Goal: Information Seeking & Learning: Find specific fact

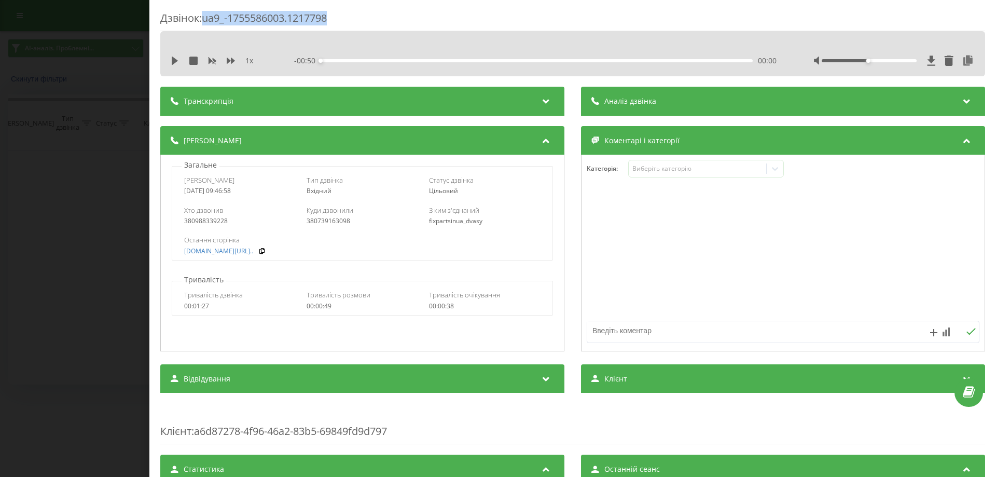
drag, startPoint x: 339, startPoint y: 16, endPoint x: 206, endPoint y: 16, distance: 133.3
click at [206, 16] on div "Дзвінок : ua9_-1755586003.1217798" at bounding box center [572, 21] width 825 height 20
copy div "ua9_-1755586003.1217798"
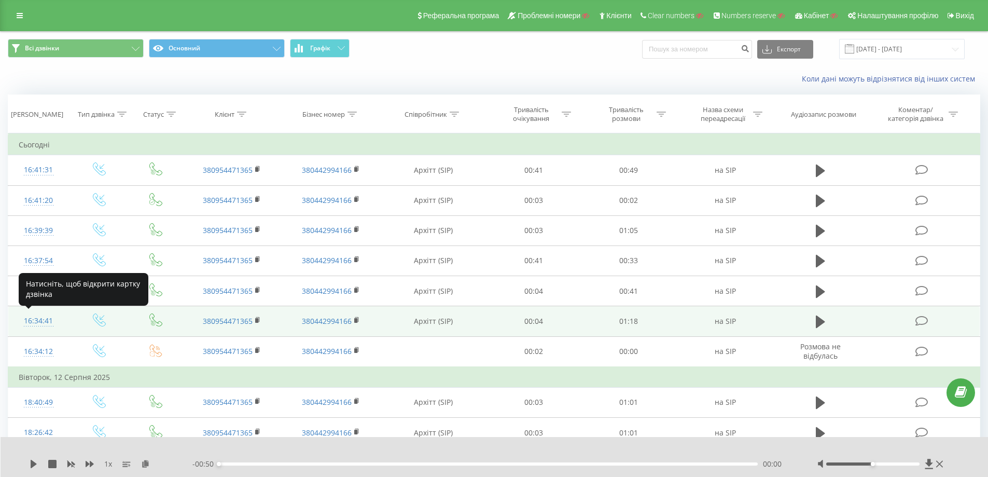
click at [41, 322] on div "16:34:41" at bounding box center [39, 321] width 40 height 20
click at [48, 315] on div "16:34:41" at bounding box center [39, 321] width 40 height 20
click at [32, 323] on div "16:34:41" at bounding box center [39, 321] width 40 height 20
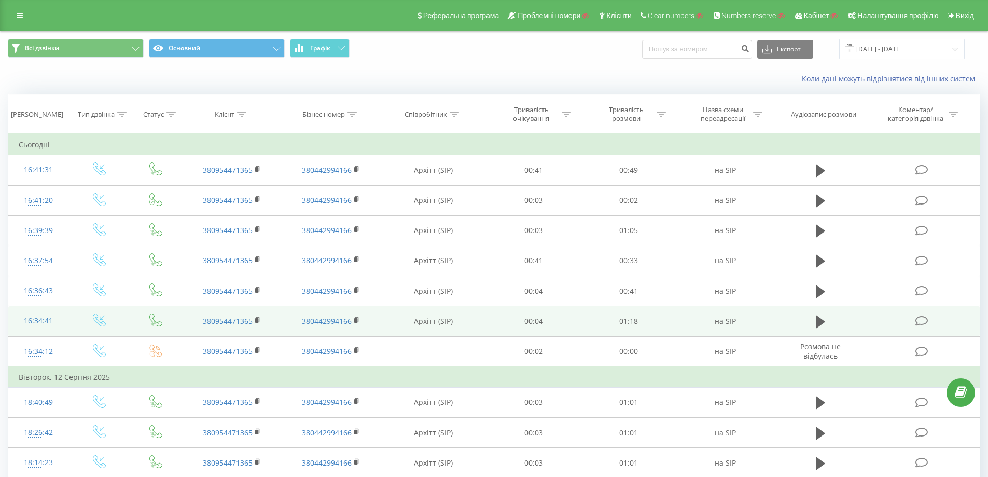
click at [43, 321] on div "16:34:41" at bounding box center [39, 321] width 40 height 20
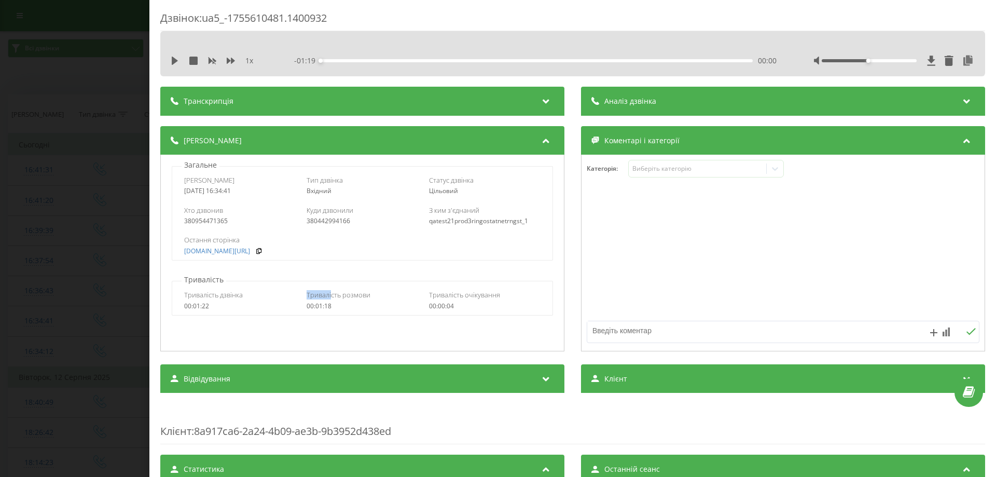
drag, startPoint x: 301, startPoint y: 294, endPoint x: 330, endPoint y: 296, distance: 29.2
click at [330, 296] on div "Тривалість дзвінка 00:01:22 Тривалість розмови 00:01:18 Тривалість очікування 0…" at bounding box center [362, 300] width 380 height 30
click at [278, 296] on div "Тривалість дзвінка" at bounding box center [240, 294] width 112 height 9
drag, startPoint x: 183, startPoint y: 295, endPoint x: 233, endPoint y: 298, distance: 49.9
click at [233, 298] on div "Тривалість дзвінка 00:01:22 Тривалість розмови 00:01:18 Тривалість очікування 0…" at bounding box center [362, 300] width 380 height 30
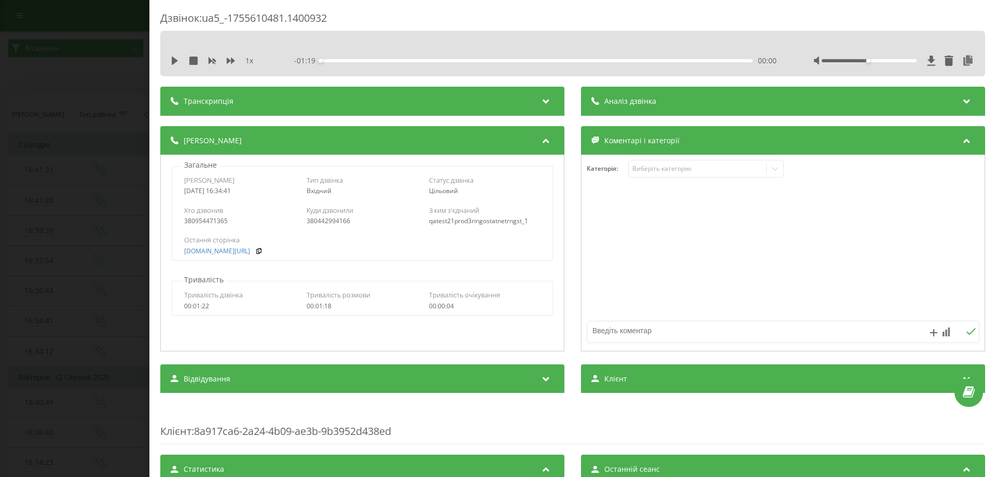
click at [358, 299] on span "Тривалість розмови" at bounding box center [339, 294] width 64 height 9
drag, startPoint x: 276, startPoint y: 290, endPoint x: 326, endPoint y: 293, distance: 49.9
click div "Тривалість дзвінка 00:01:22 Тривалість розмови 00:01:18 Тривалість очікування 0…"
click span "Тривалість розмови"
drag, startPoint x: 302, startPoint y: 291, endPoint x: 255, endPoint y: 300, distance: 48.1
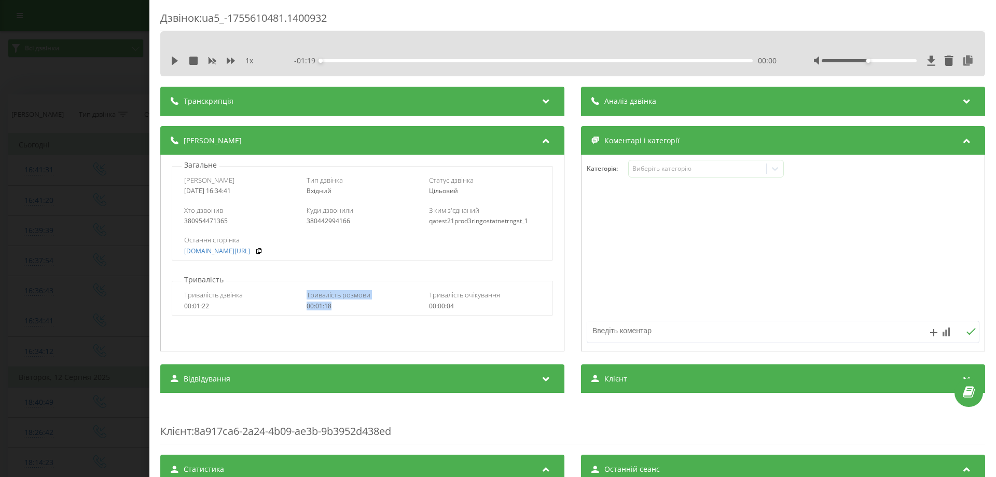
click div "Тривалість дзвінка 00:01:22 Тривалість розмови 00:01:18 Тривалість очікування 0…"
drag, startPoint x: 182, startPoint y: 295, endPoint x: 237, endPoint y: 311, distance: 57.3
click div "Тривалість дзвінка 00:01:22 Тривалість розмови 00:01:18 Тривалість очікування 0…"
click at [205, 20] on div "Дзвінок : ua9_-1755586003.1217798" at bounding box center [572, 21] width 825 height 20
click at [736, 169] on div "Виберіть категорію" at bounding box center [697, 168] width 130 height 8
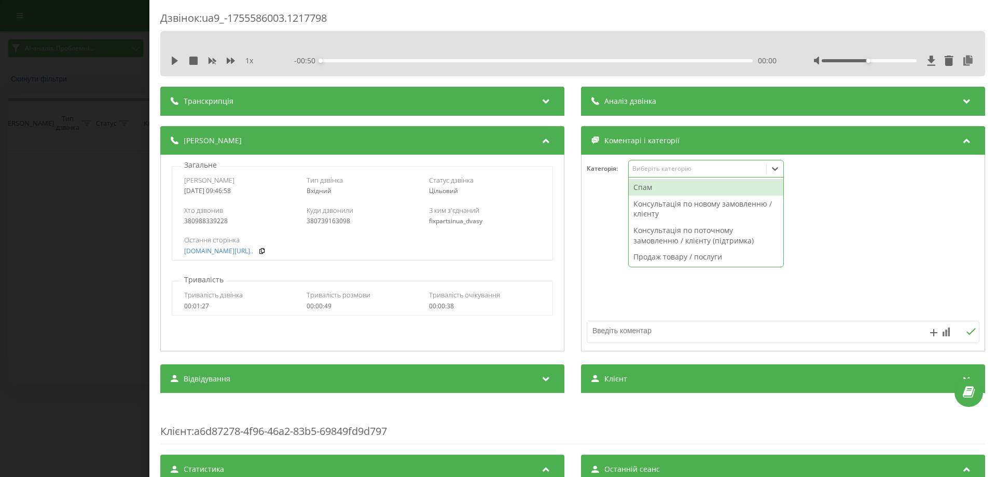
click at [844, 235] on div at bounding box center [782, 253] width 403 height 124
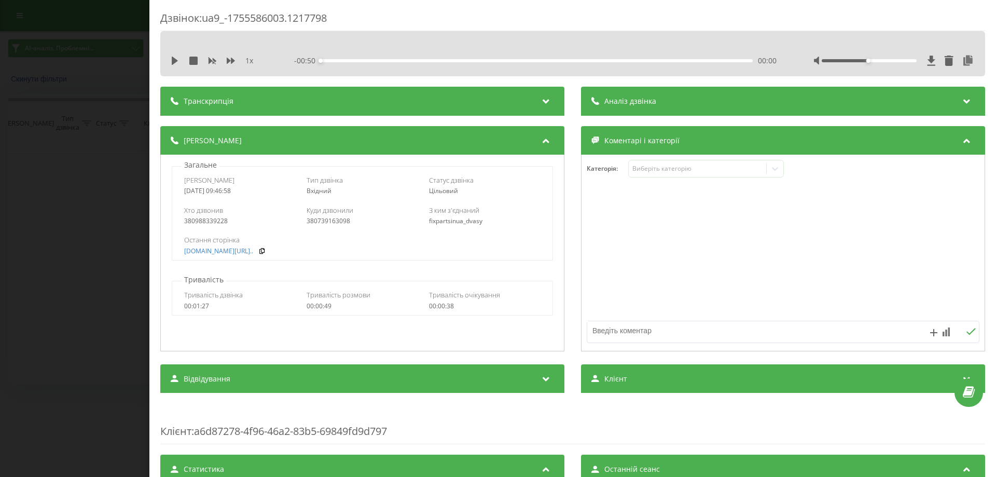
click at [321, 245] on div "Остання сторінка fix-parts.in.ua/dvigun-v..." at bounding box center [362, 245] width 356 height 20
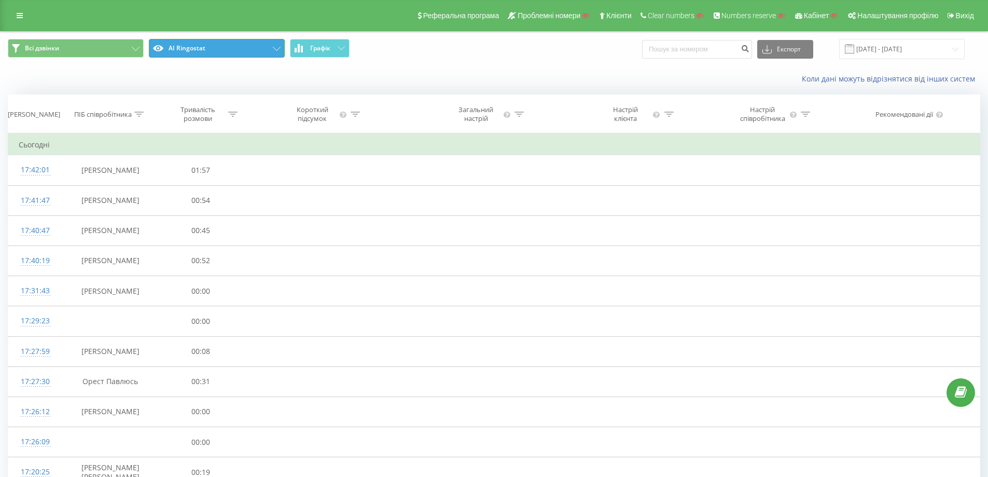
click at [242, 46] on button "AI Ringostat" at bounding box center [217, 48] width 136 height 19
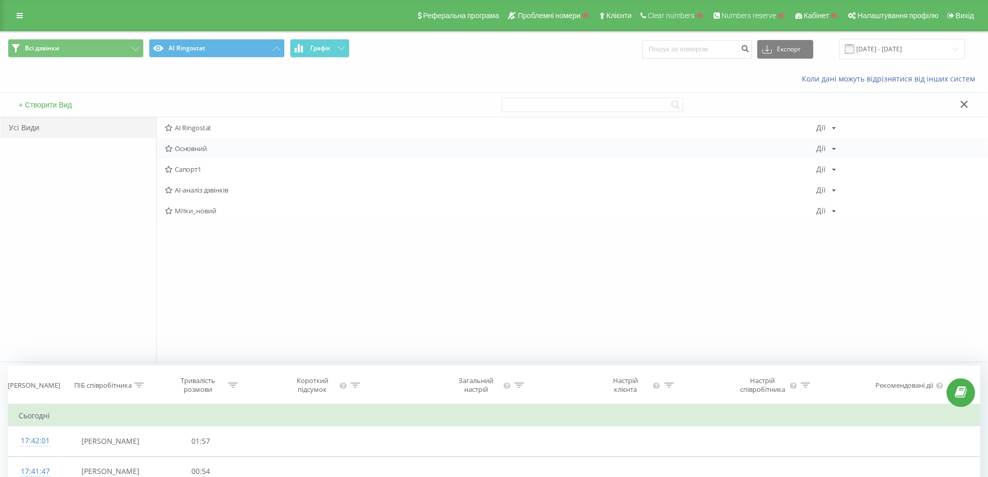
click at [200, 152] on span "Основний" at bounding box center [490, 148] width 651 height 7
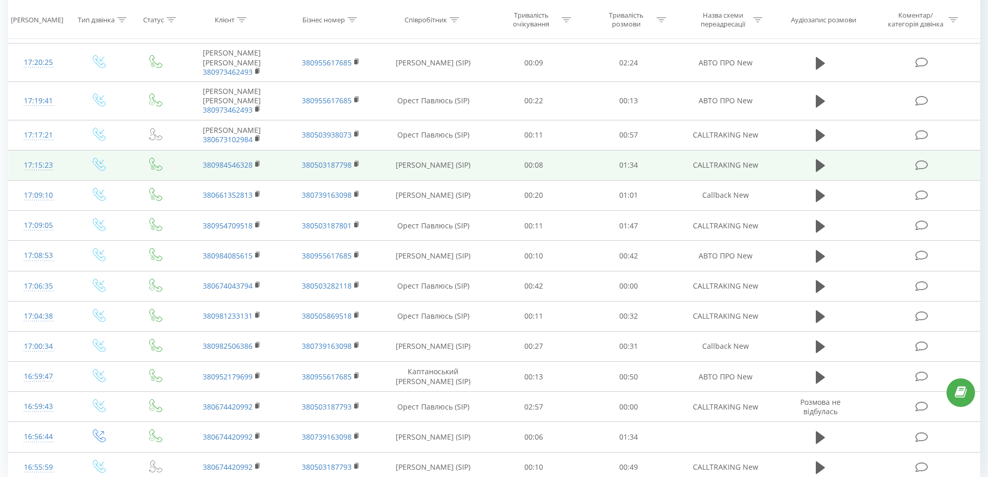
scroll to position [480, 0]
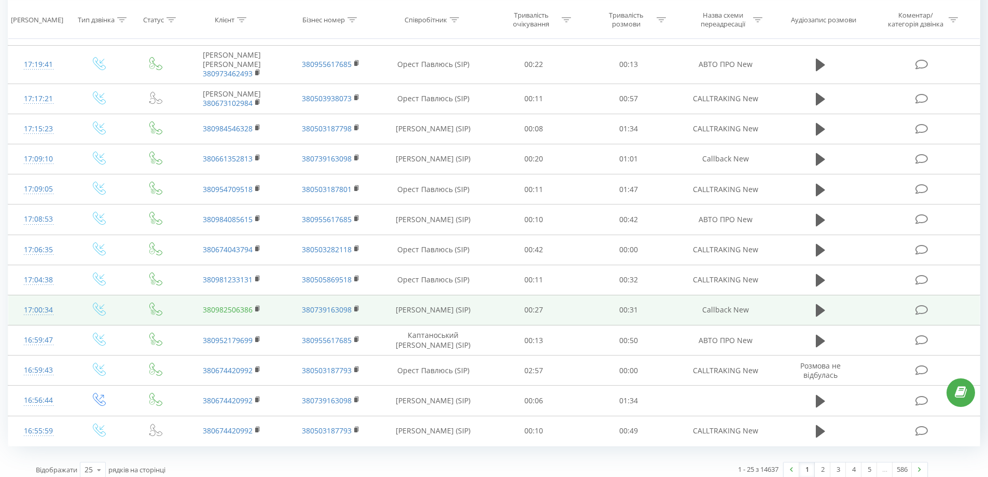
drag, startPoint x: 396, startPoint y: 74, endPoint x: 216, endPoint y: 297, distance: 285.9
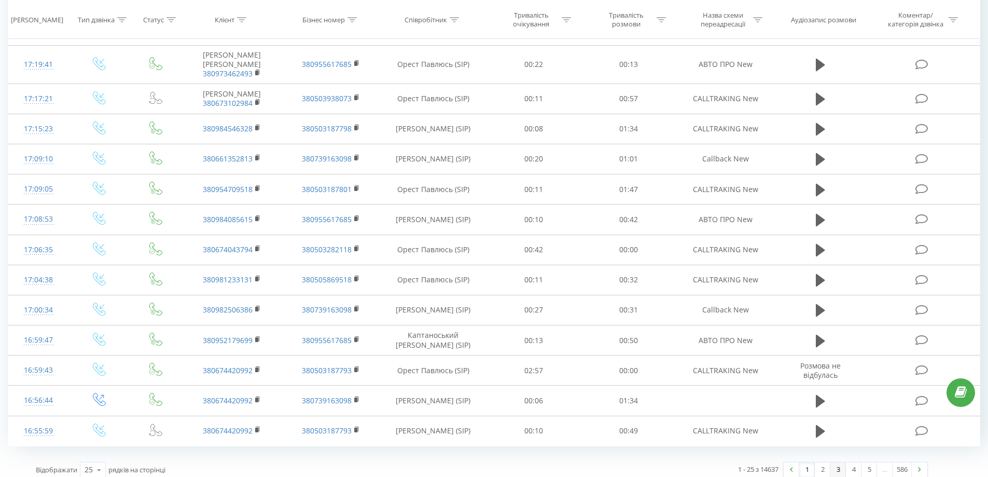
click at [842, 462] on link "3" at bounding box center [838, 469] width 16 height 15
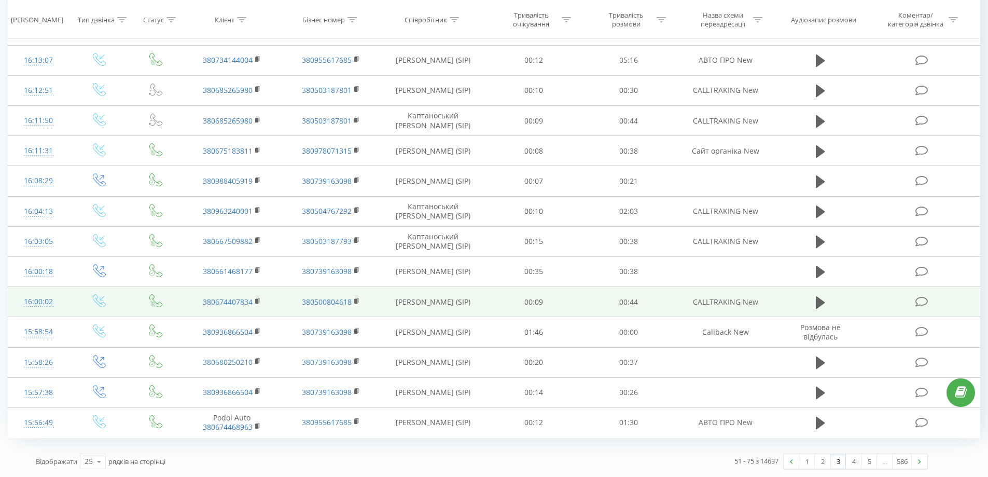
scroll to position [480, 0]
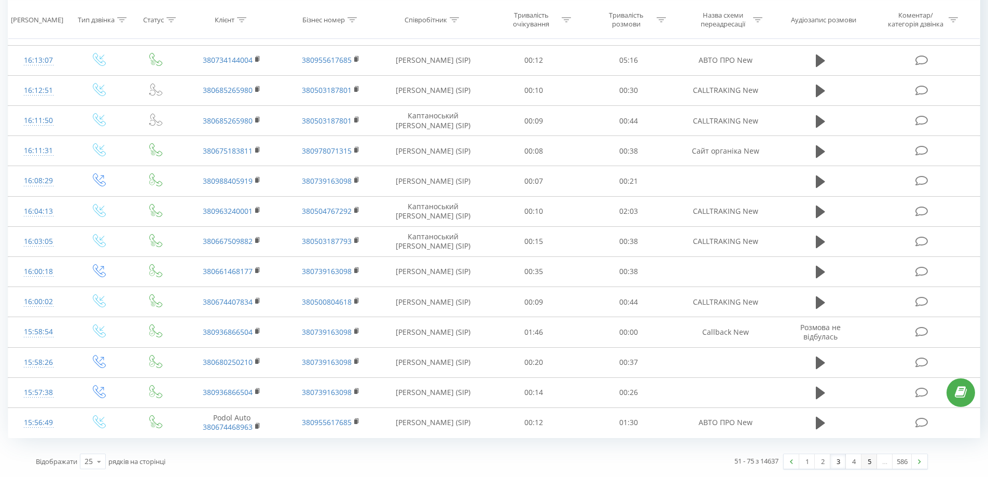
click at [870, 462] on link "5" at bounding box center [870, 461] width 16 height 15
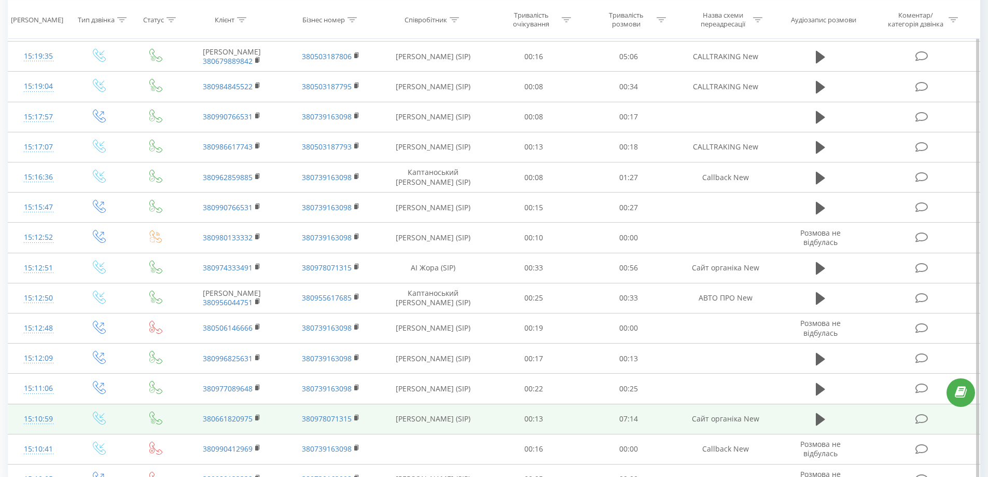
scroll to position [472, 0]
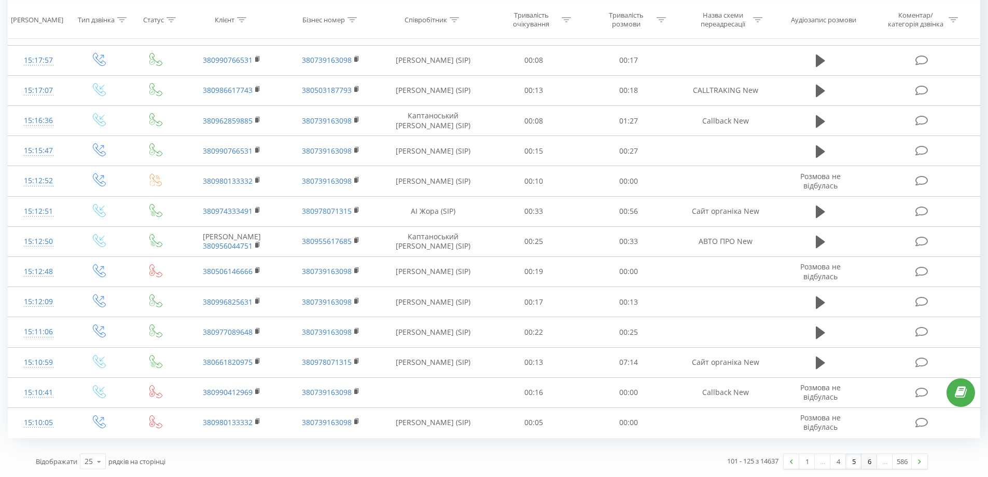
click at [870, 463] on link "6" at bounding box center [870, 461] width 16 height 15
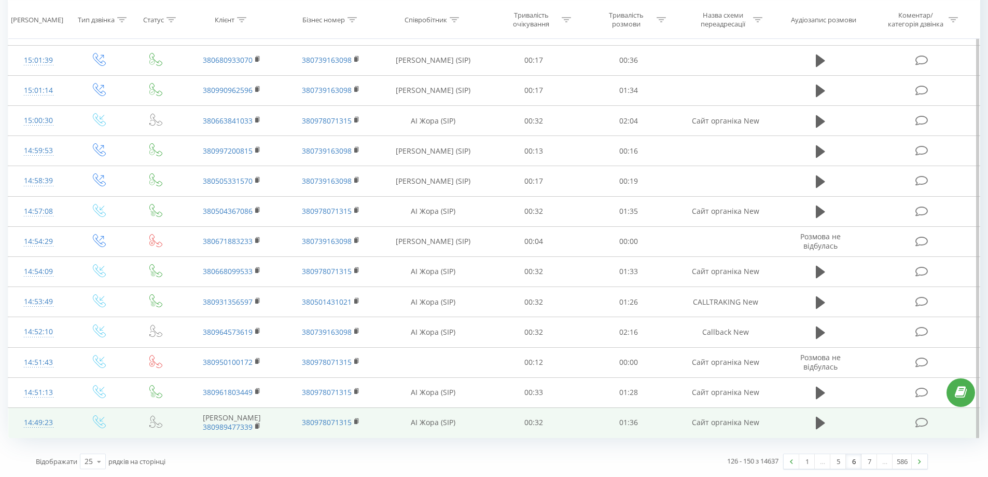
scroll to position [497, 0]
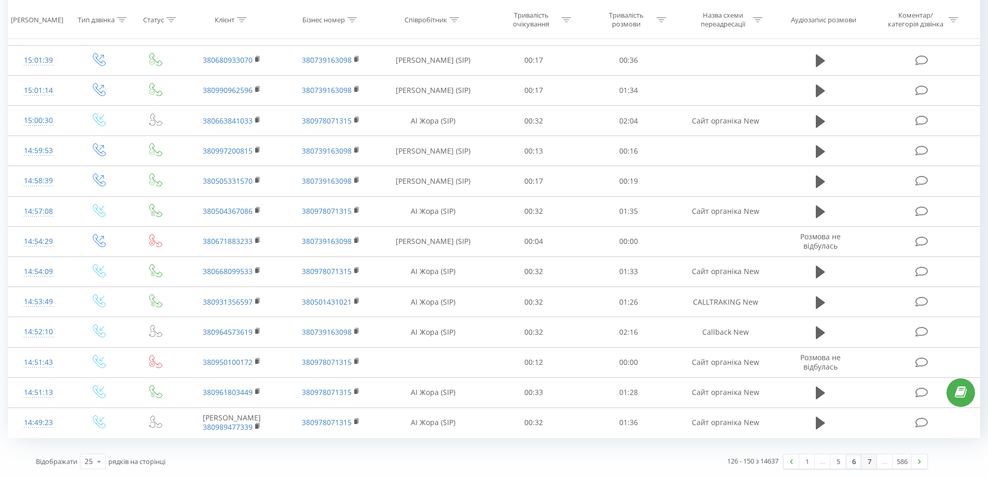
click at [867, 462] on link "7" at bounding box center [870, 461] width 16 height 15
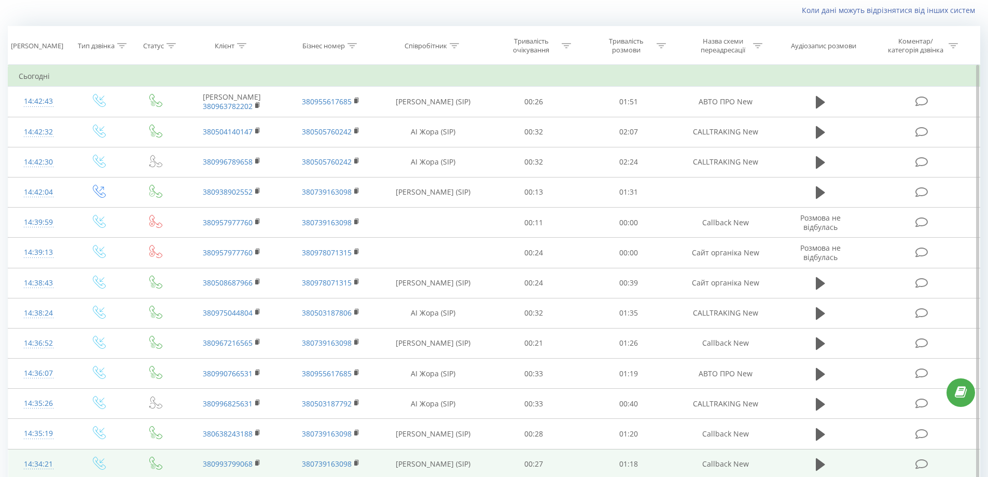
scroll to position [472, 0]
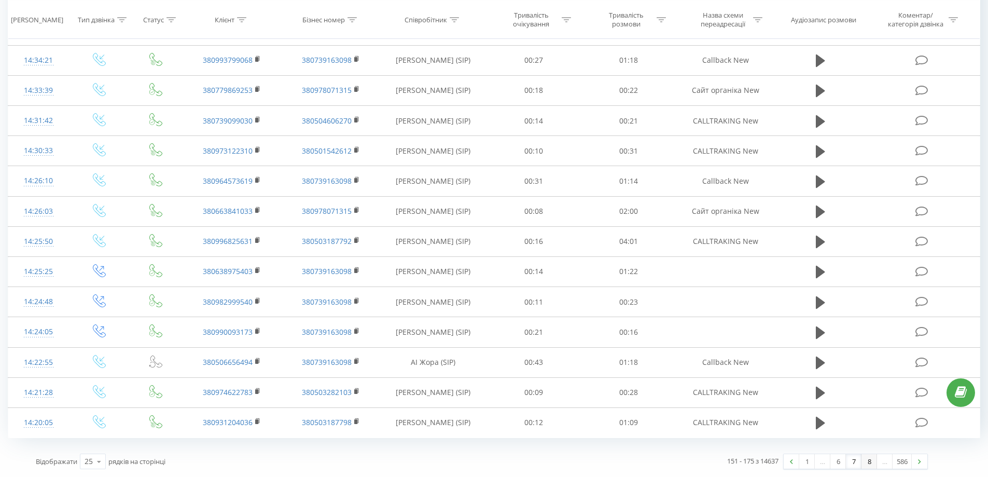
click at [870, 466] on link "8" at bounding box center [870, 461] width 16 height 15
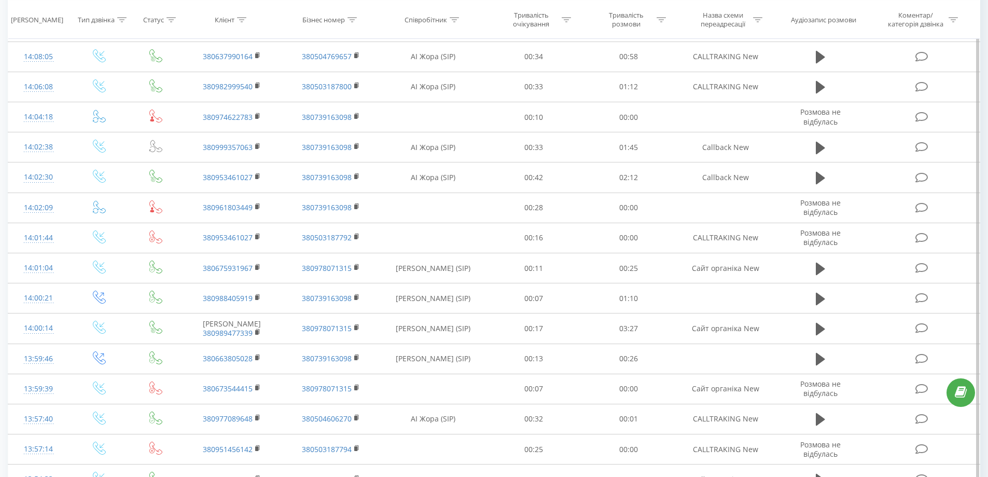
scroll to position [472, 0]
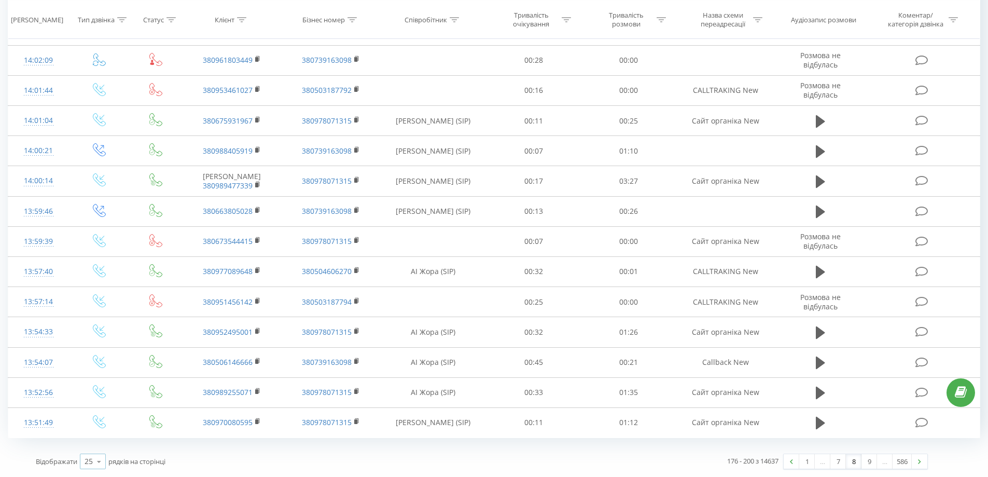
click at [104, 464] on icon at bounding box center [99, 461] width 16 height 20
click at [98, 447] on div "100" at bounding box center [92, 446] width 25 height 15
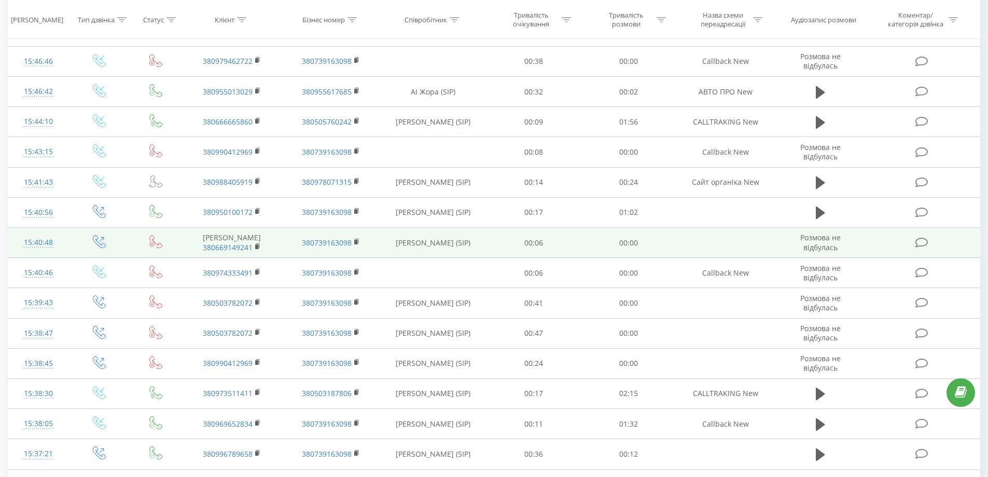
scroll to position [2785, 0]
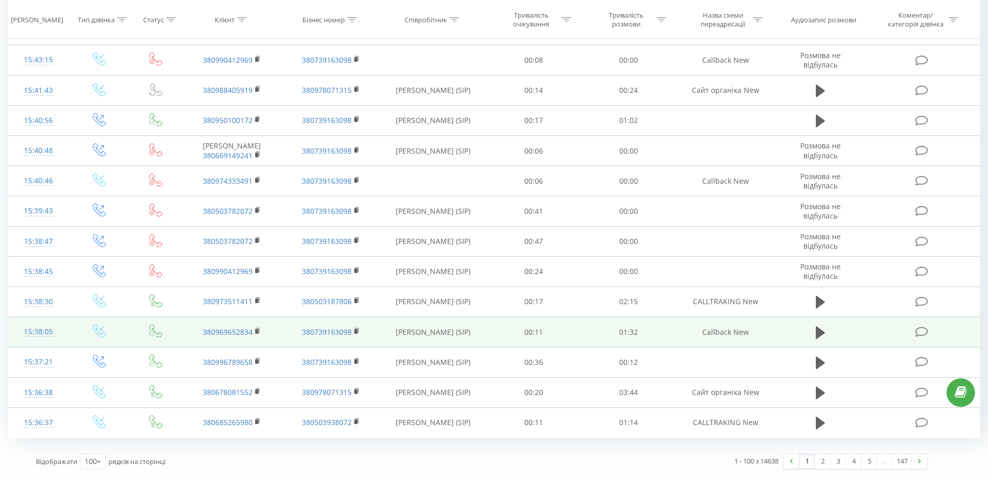
drag, startPoint x: 470, startPoint y: 110, endPoint x: 474, endPoint y: 324, distance: 214.2
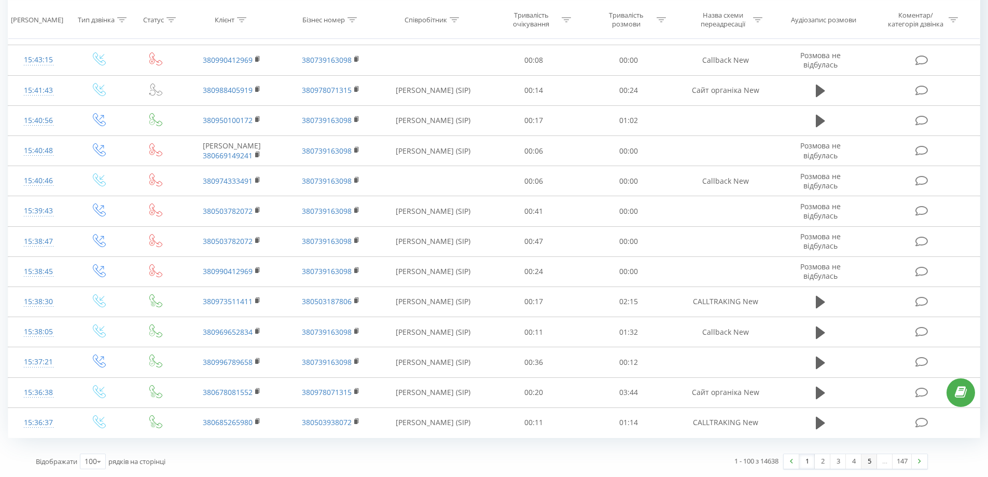
click at [869, 461] on link "5" at bounding box center [870, 461] width 16 height 15
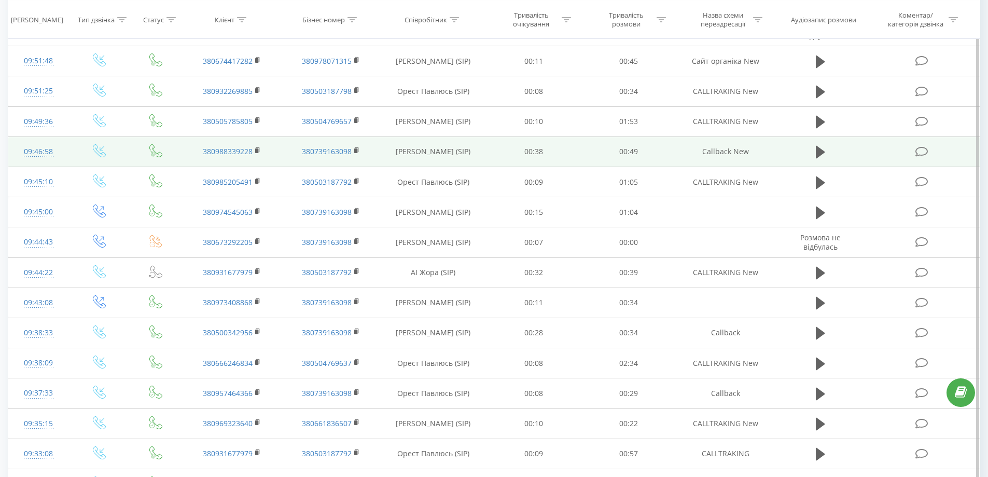
scroll to position [2247, 0]
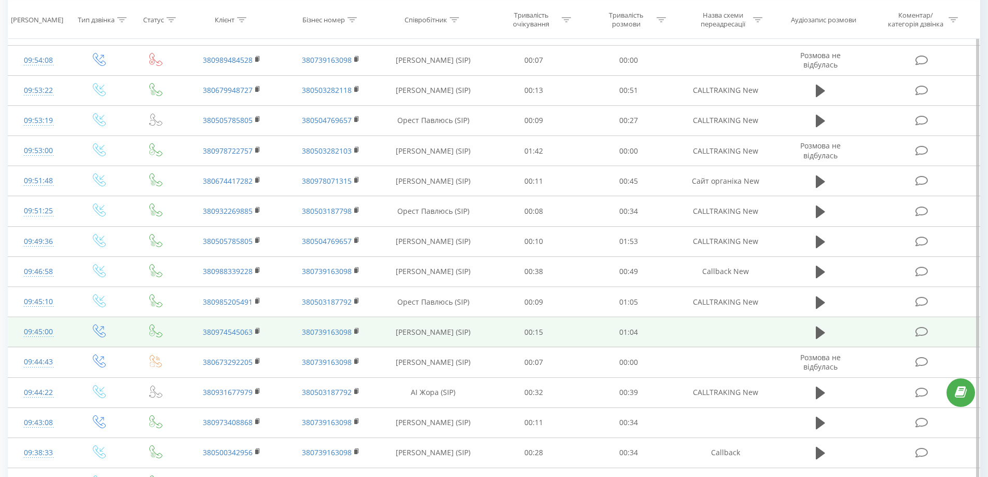
drag, startPoint x: 734, startPoint y: 366, endPoint x: 737, endPoint y: 349, distance: 17.8
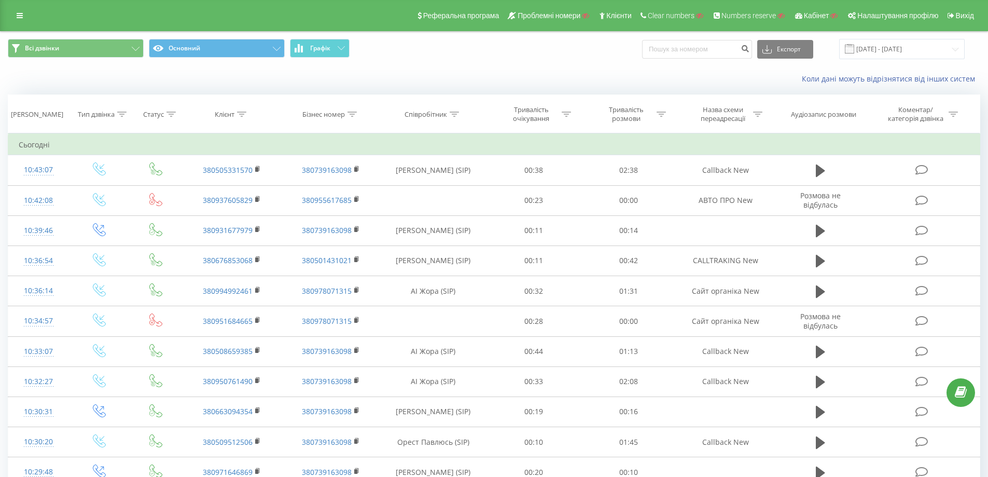
scroll to position [2736, 0]
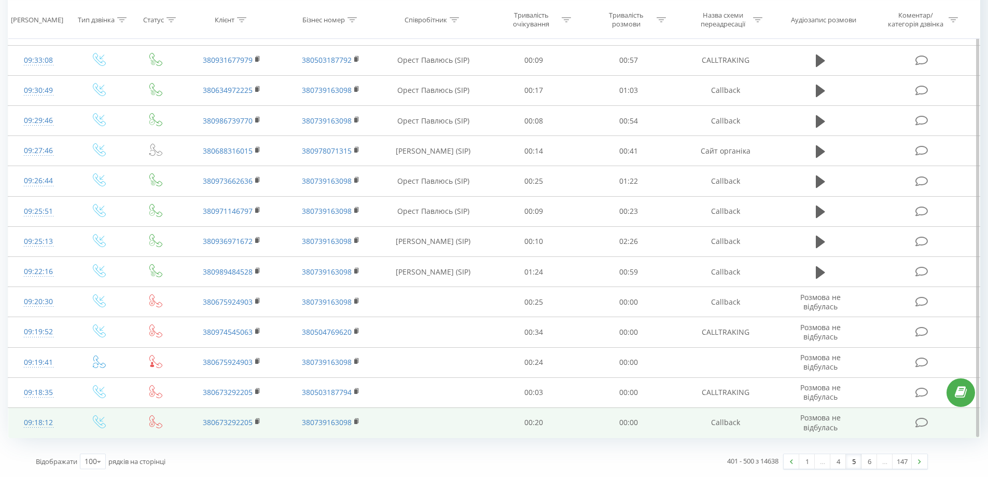
drag, startPoint x: 640, startPoint y: 419, endPoint x: 907, endPoint y: 435, distance: 267.6
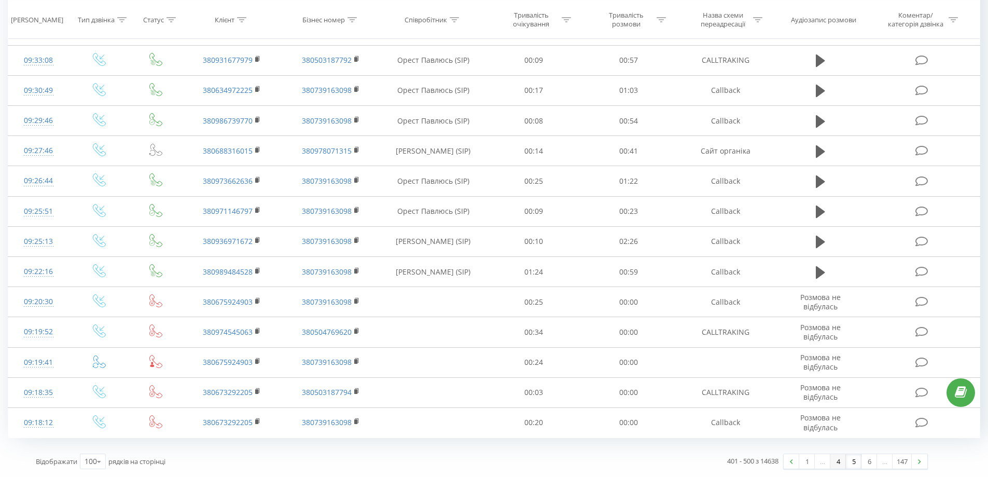
click at [842, 464] on link "4" at bounding box center [838, 461] width 16 height 15
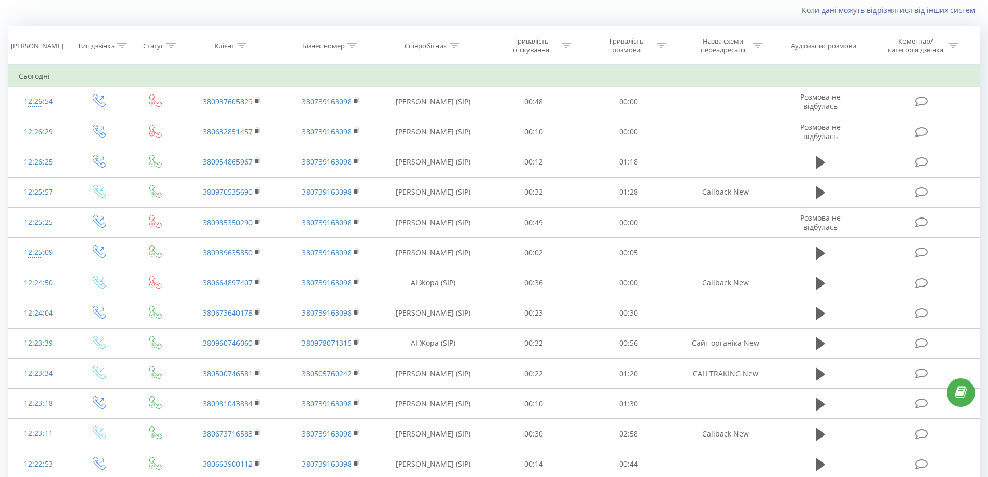
scroll to position [2761, 0]
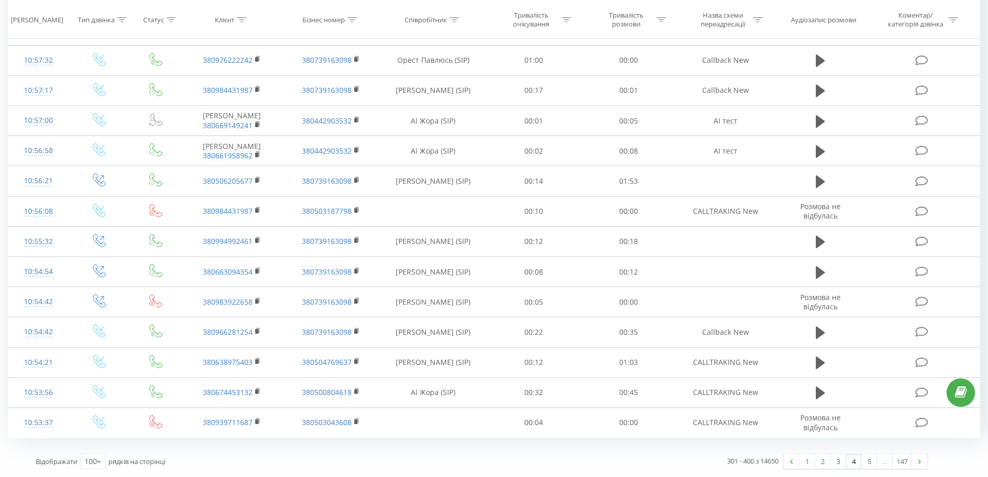
drag, startPoint x: 667, startPoint y: 359, endPoint x: 718, endPoint y: 497, distance: 146.7
click at [832, 457] on link "3" at bounding box center [838, 461] width 16 height 15
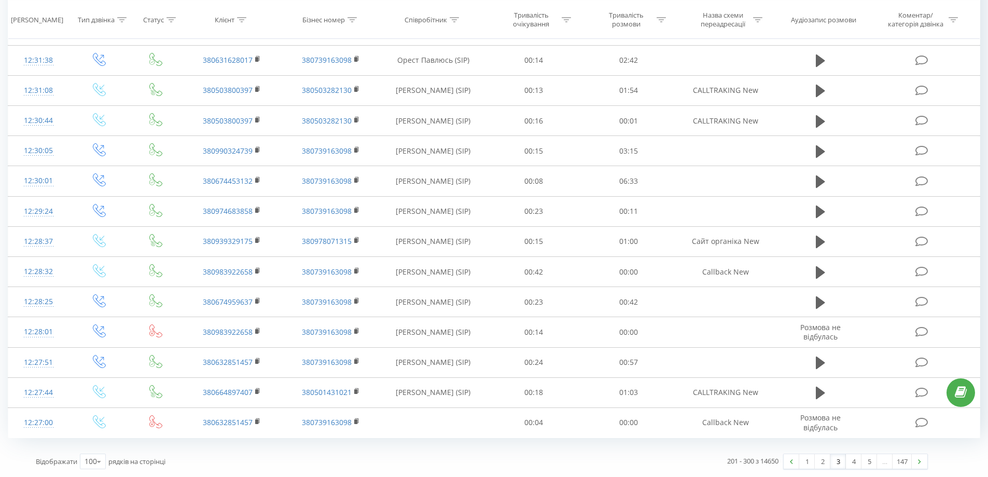
drag, startPoint x: 433, startPoint y: 170, endPoint x: 422, endPoint y: 450, distance: 280.3
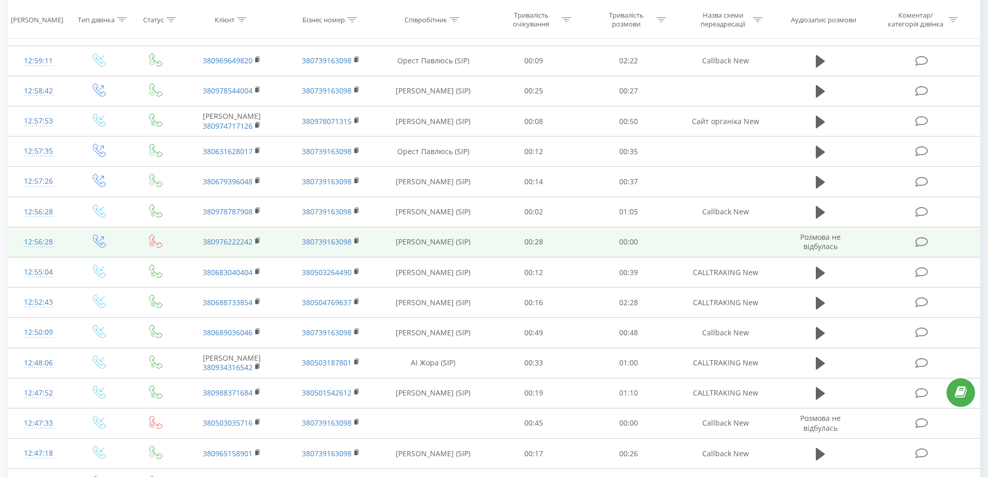
scroll to position [1834, 0]
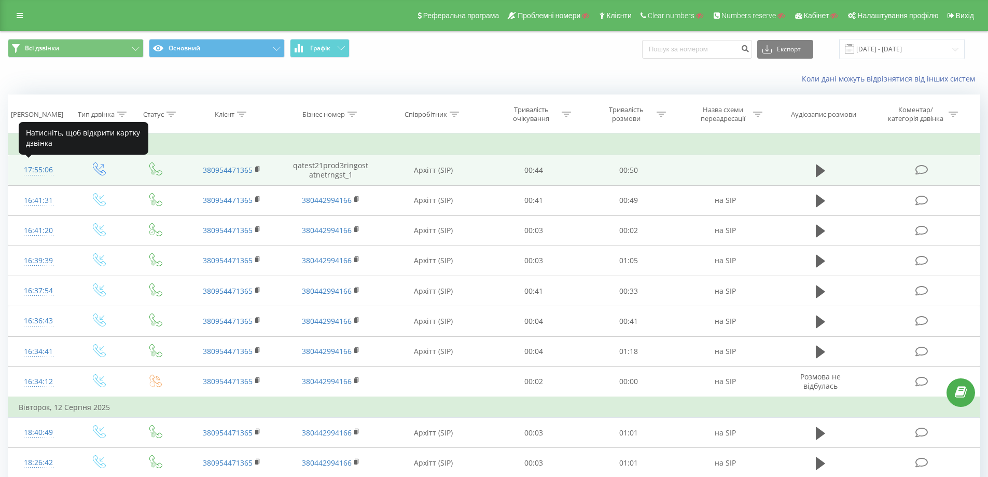
click at [38, 172] on div "17:55:06" at bounding box center [39, 170] width 40 height 20
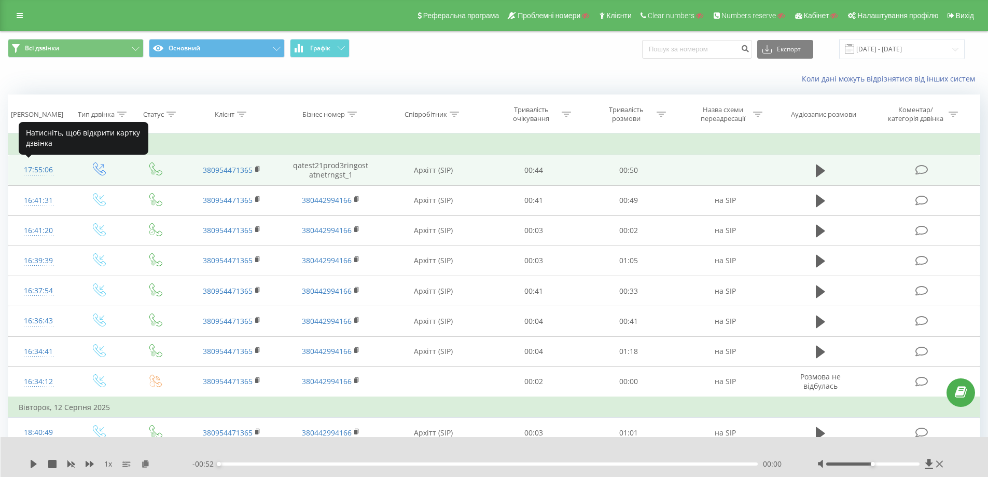
click at [46, 175] on div at bounding box center [39, 175] width 40 height 1
click at [53, 169] on div "17:55:06" at bounding box center [39, 170] width 40 height 20
click at [31, 173] on div "17:55:06" at bounding box center [39, 170] width 40 height 20
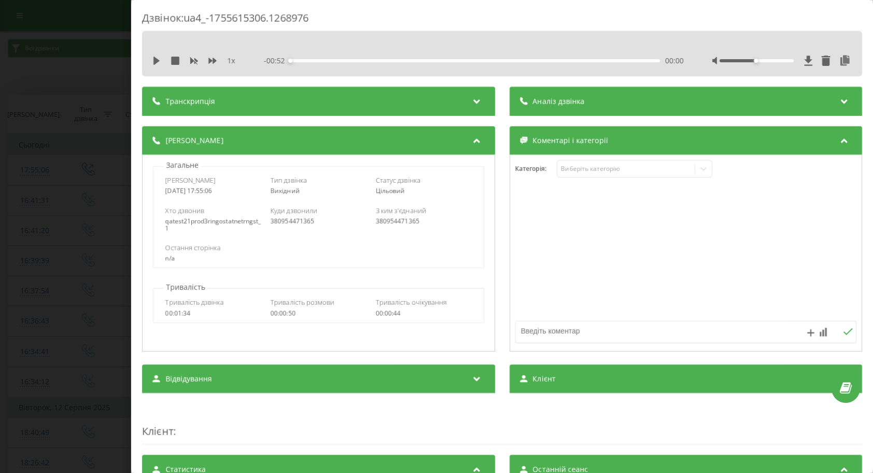
click at [314, 15] on div "Дзвінок : ua4_-1755615306.1268976" at bounding box center [502, 21] width 720 height 20
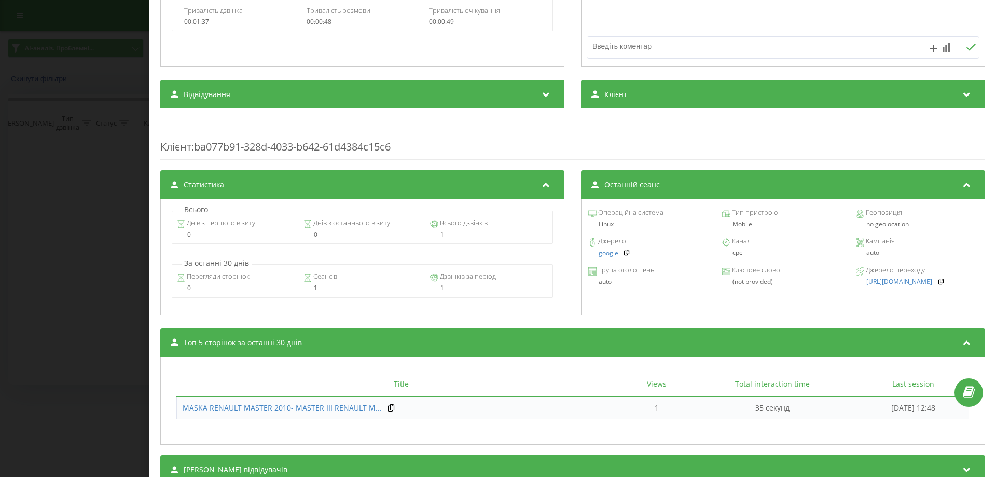
scroll to position [323, 0]
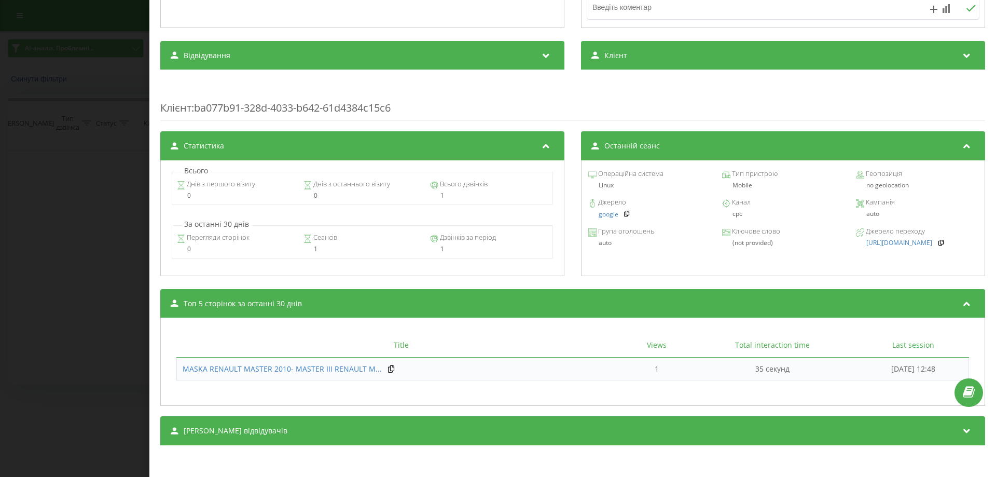
click at [902, 431] on div "[PERSON_NAME] відвідувачів" at bounding box center [572, 430] width 825 height 29
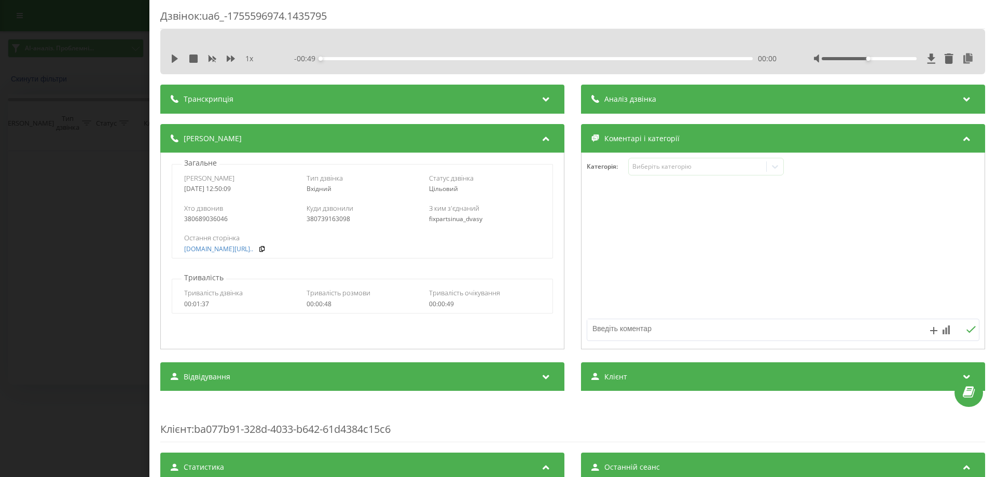
scroll to position [0, 0]
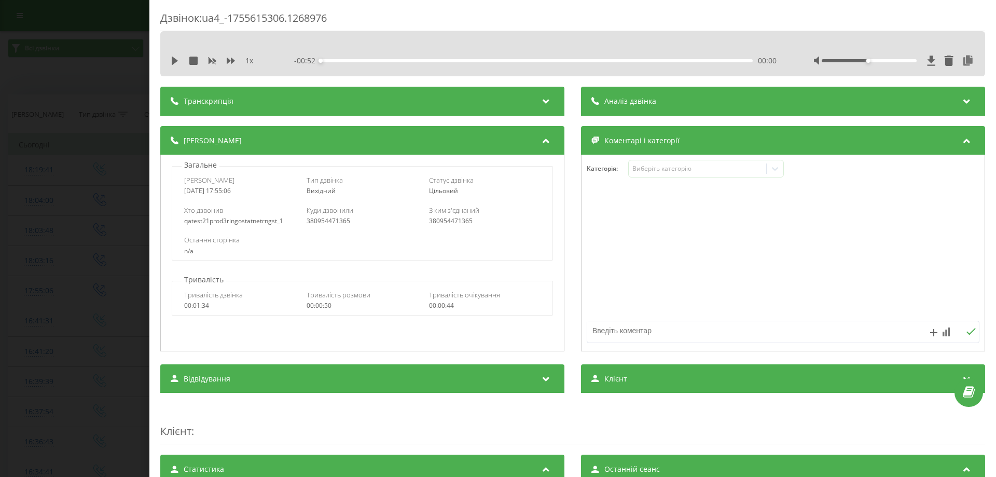
click at [81, 183] on div "Дзвінок : ua4_-1755615306.1268976 1 x - 00:52 00:00 00:00 Транскрипція Для AI-а…" at bounding box center [498, 238] width 996 height 477
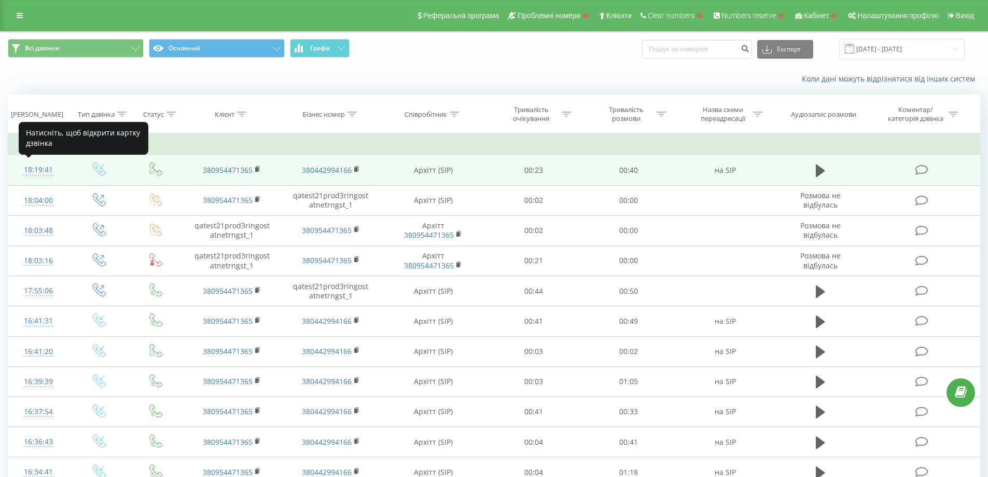
click at [47, 168] on div "18:19:41" at bounding box center [39, 170] width 40 height 20
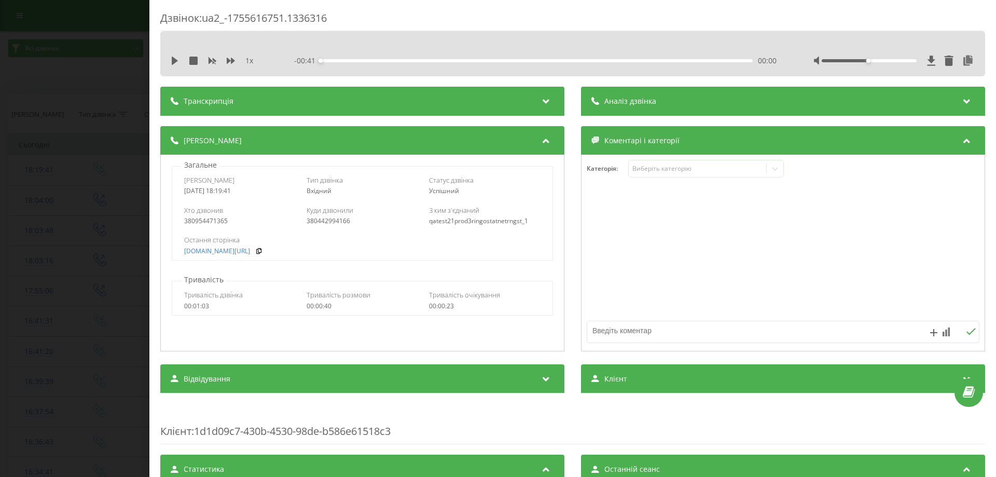
drag, startPoint x: 103, startPoint y: 107, endPoint x: 317, endPoint y: 7, distance: 236.9
click at [103, 107] on div "Дзвінок : ua2_-1755616751.1336316 1 x - 00:41 00:00 00:00 Транскрипція Для AI-а…" at bounding box center [498, 238] width 996 height 477
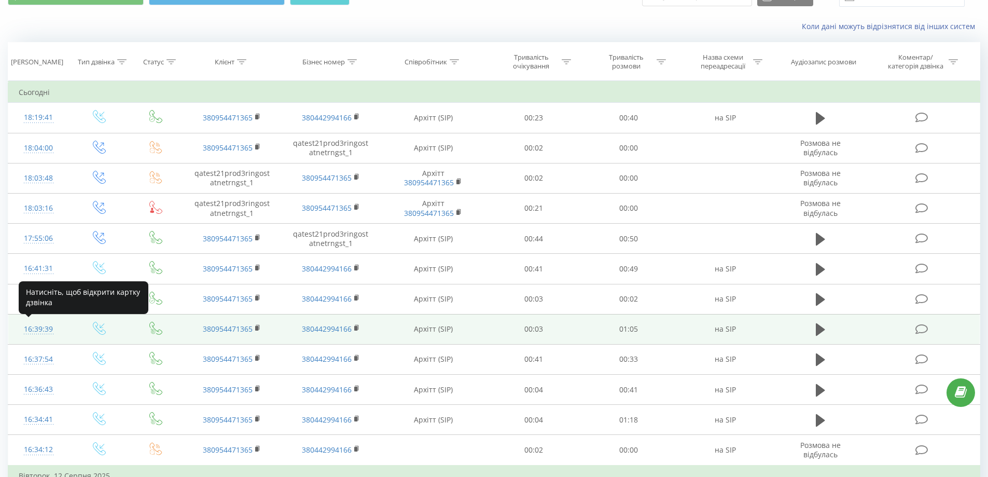
scroll to position [104, 0]
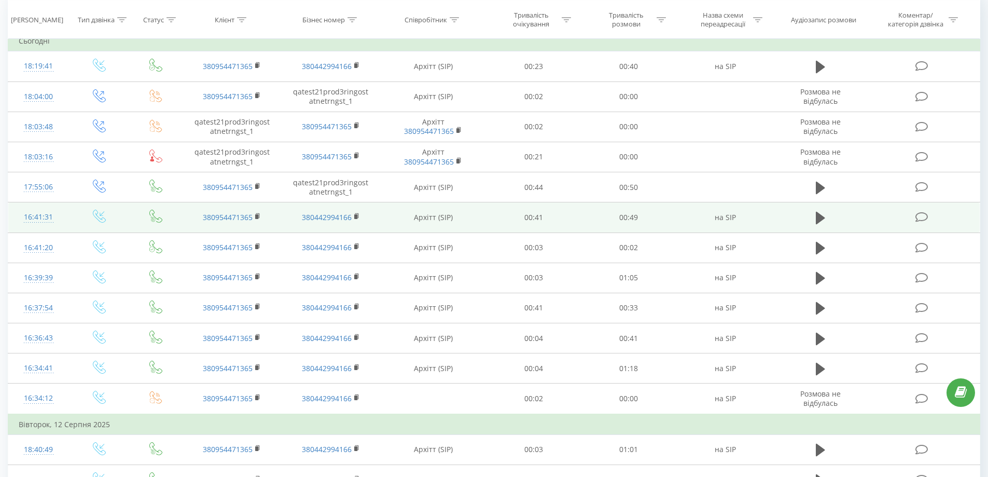
click at [71, 212] on td at bounding box center [99, 217] width 61 height 30
click at [34, 216] on div "16:41:31" at bounding box center [39, 217] width 40 height 20
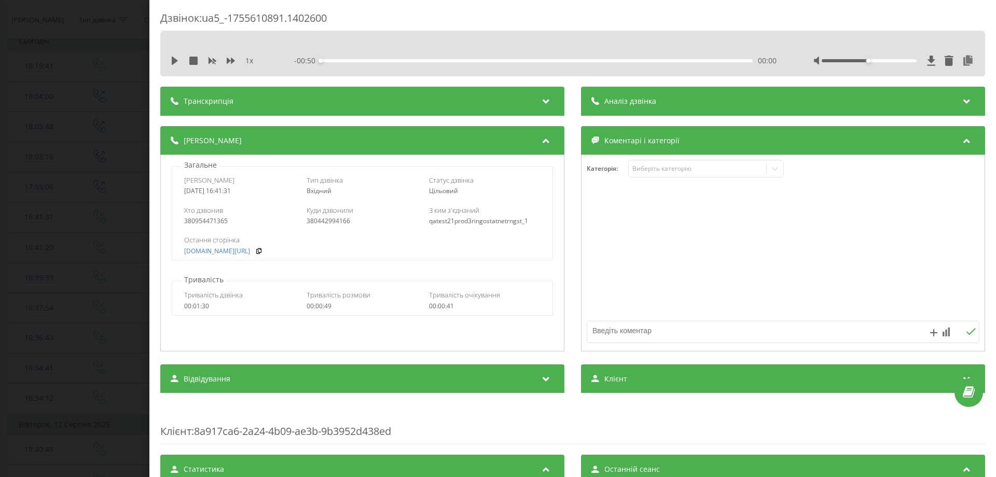
click at [114, 114] on div "Дзвінок : ua5_-1755610891.1402600 1 x - 00:50 00:00 00:00 Транскрипція Для AI-а…" at bounding box center [498, 238] width 996 height 477
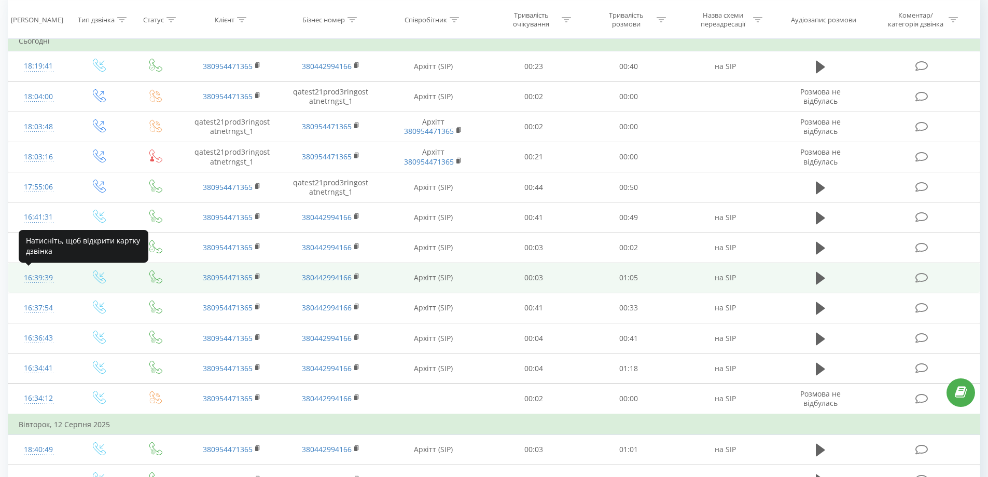
click at [46, 280] on div "16:39:39" at bounding box center [39, 278] width 40 height 20
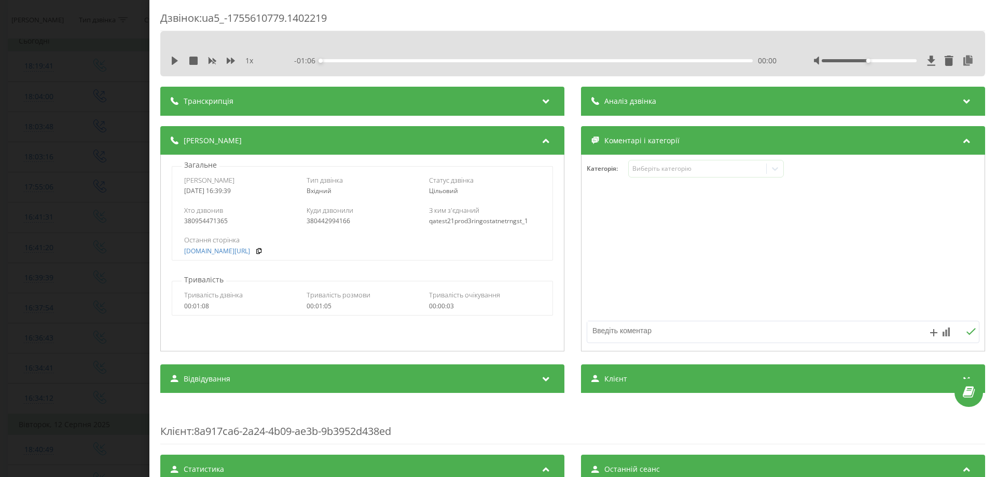
click at [116, 302] on div "Дзвінок : ua5_-1755610779.1402219 1 x - 01:06 00:00 00:00 Транскрипція Для AI-а…" at bounding box center [498, 238] width 996 height 477
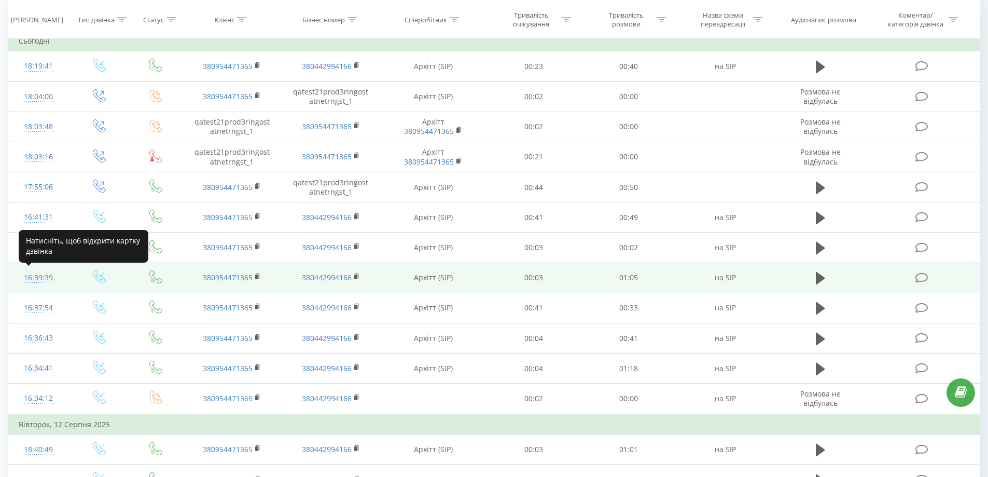
click at [47, 278] on div "16:39:39" at bounding box center [39, 278] width 40 height 20
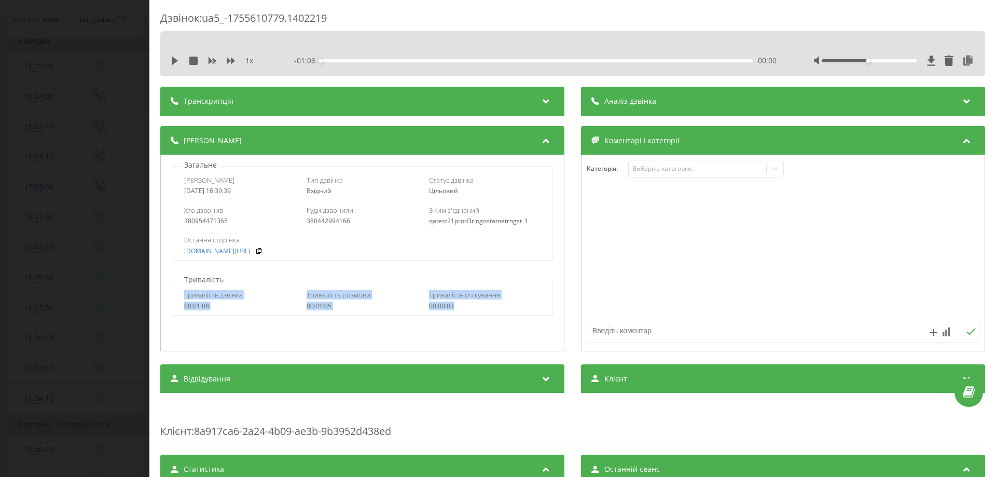
drag, startPoint x: 182, startPoint y: 291, endPoint x: 471, endPoint y: 305, distance: 289.8
click at [471, 305] on div "Тривалість дзвінка 00:01:08 Тривалість розмови 00:01:05 Тривалість очікування 0…" at bounding box center [362, 300] width 380 height 30
click at [38, 186] on div "Дзвінок : ua5_-1755610779.1402219 1 x - 01:06 00:00 00:00 Транскрипція Для AI-а…" at bounding box center [498, 238] width 996 height 477
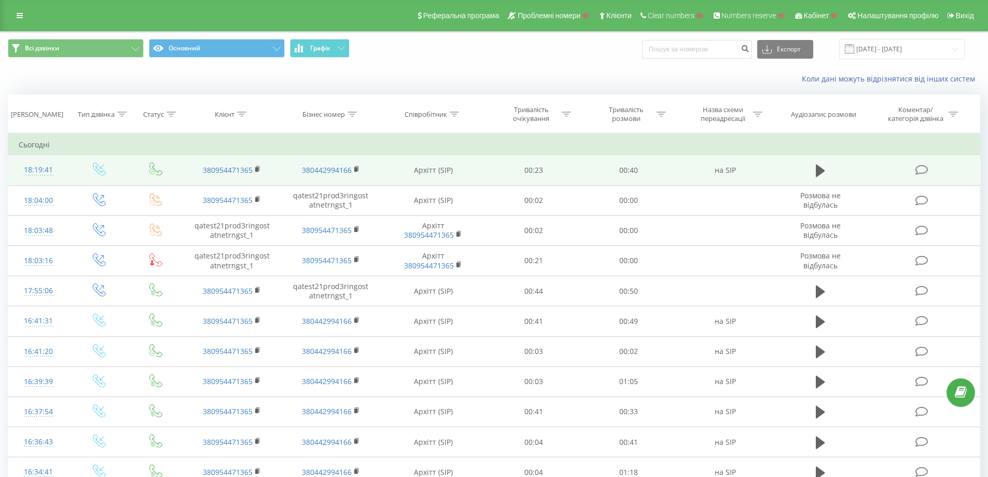
click at [39, 174] on div "18:19:41" at bounding box center [39, 170] width 40 height 20
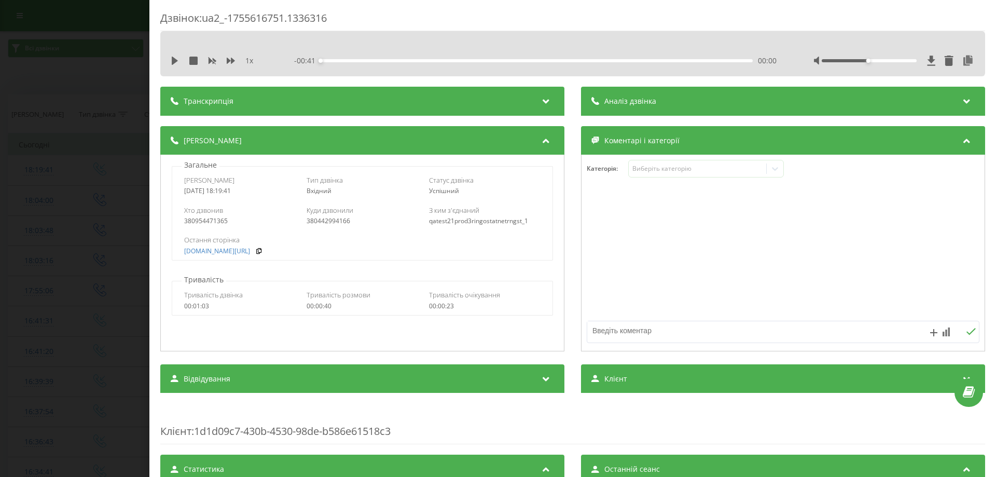
click at [59, 176] on div "Дзвінок : ua2_-1755616751.1336316 1 x - 00:41 00:00 00:00 Транскрипція Для AI-а…" at bounding box center [498, 238] width 996 height 477
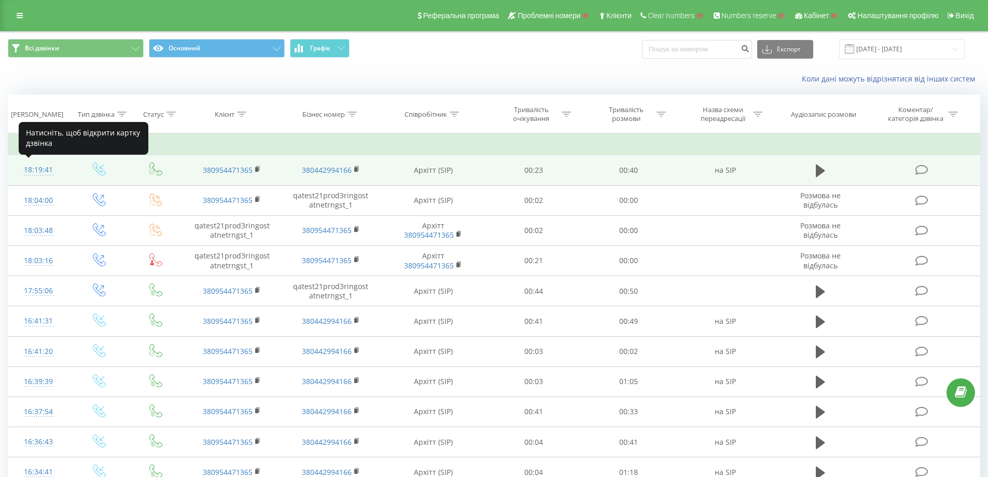
click at [48, 172] on div "18:19:41" at bounding box center [39, 170] width 40 height 20
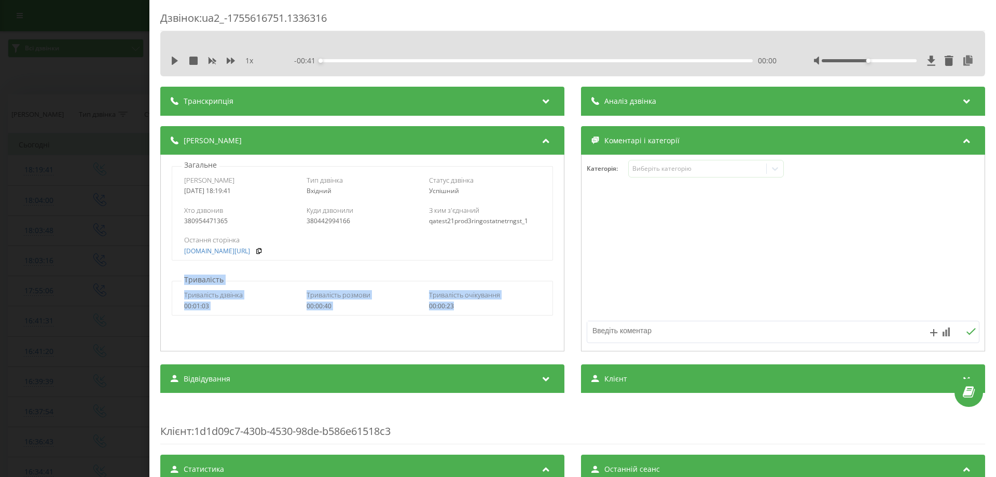
drag, startPoint x: 185, startPoint y: 277, endPoint x: 462, endPoint y: 304, distance: 278.2
click at [462, 304] on div "Тривалість Тривалість дзвінка 00:01:03 Тривалість розмови 00:00:40 Тривалість о…" at bounding box center [362, 294] width 393 height 41
copy div "Тривалість Тривалість дзвінка 00:01:03 Тривалість розмови 00:00:40 Тривалість о…"
drag, startPoint x: 92, startPoint y: 189, endPoint x: 502, endPoint y: 10, distance: 447.4
click at [92, 188] on div "Дзвінок : ua2_-1755616751.1336316 1 x - 00:41 00:00 00:00 Транскрипція Для AI-а…" at bounding box center [498, 238] width 996 height 477
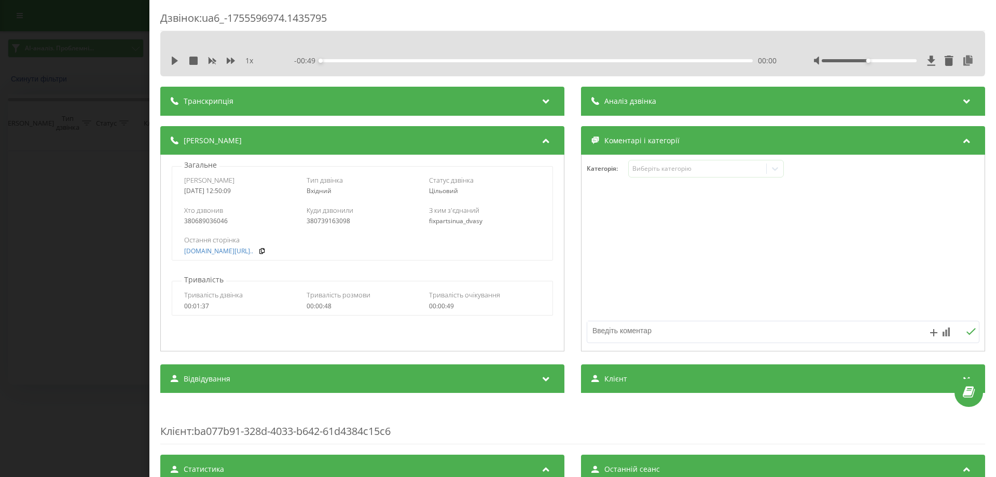
drag, startPoint x: 509, startPoint y: 259, endPoint x: 571, endPoint y: 139, distance: 135.5
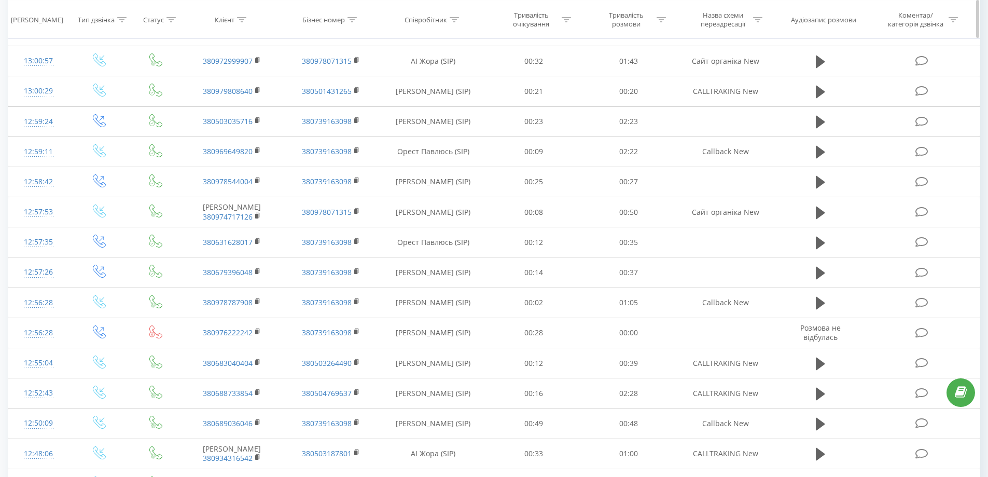
click at [756, 21] on icon at bounding box center [757, 19] width 9 height 5
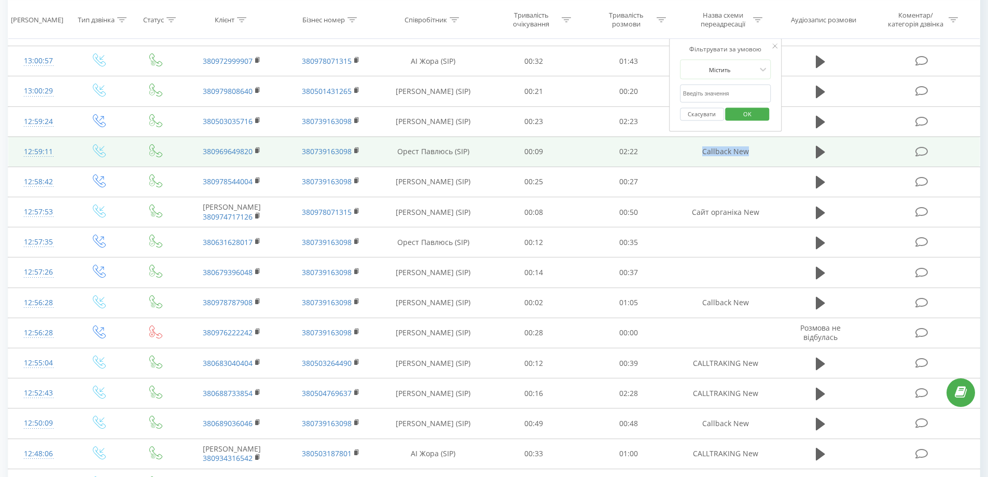
drag, startPoint x: 701, startPoint y: 186, endPoint x: 758, endPoint y: 189, distance: 56.6
click at [758, 166] on td "Callback New" at bounding box center [725, 151] width 99 height 30
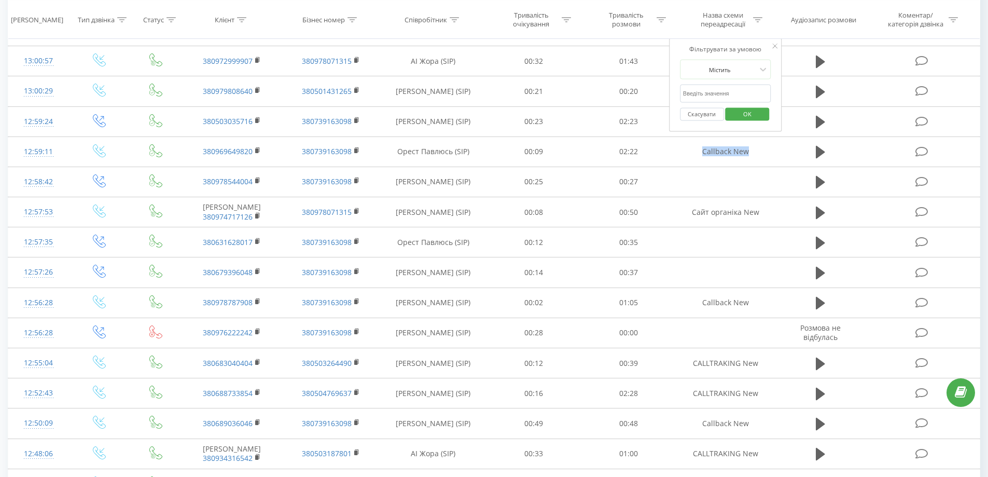
copy td "Callback New"
click at [722, 95] on input "text" at bounding box center [725, 94] width 91 height 18
paste input "Callback New"
click at [744, 118] on span "OK" at bounding box center [747, 113] width 29 height 16
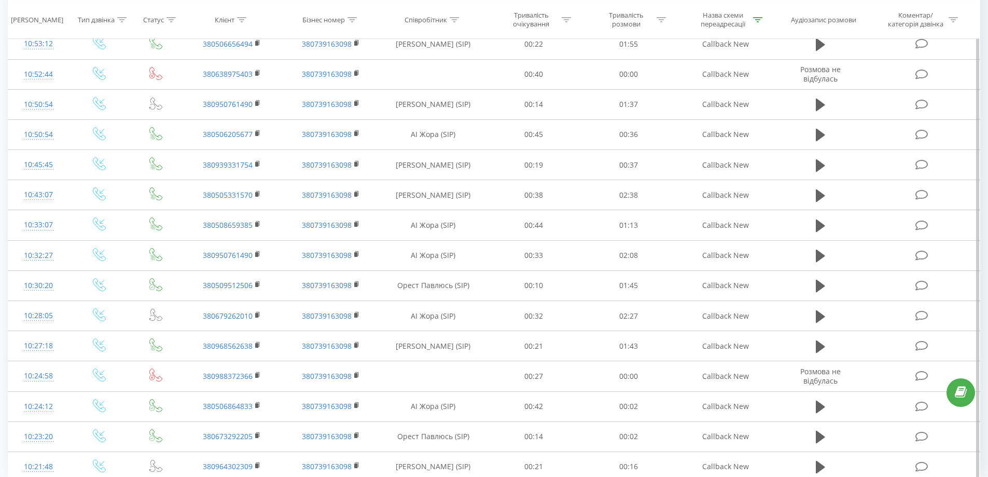
scroll to position [2736, 0]
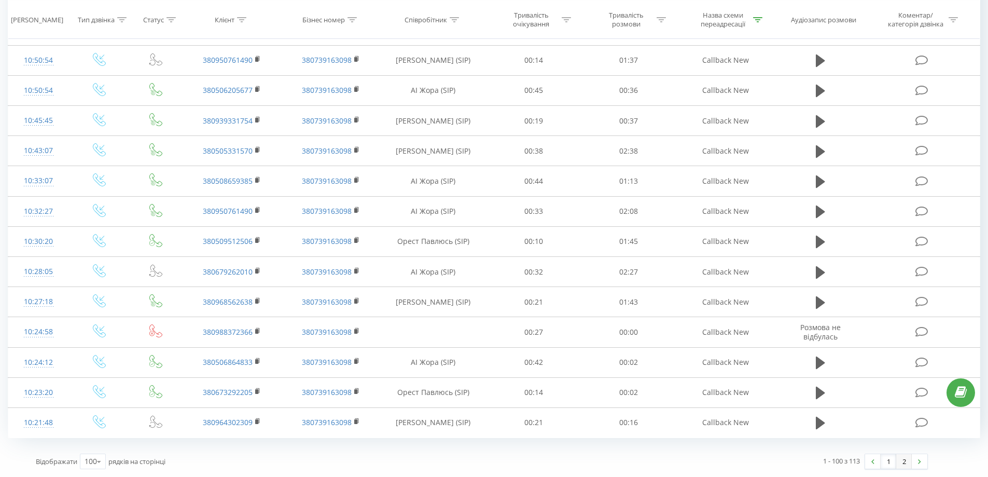
click at [907, 465] on link "2" at bounding box center [904, 461] width 16 height 15
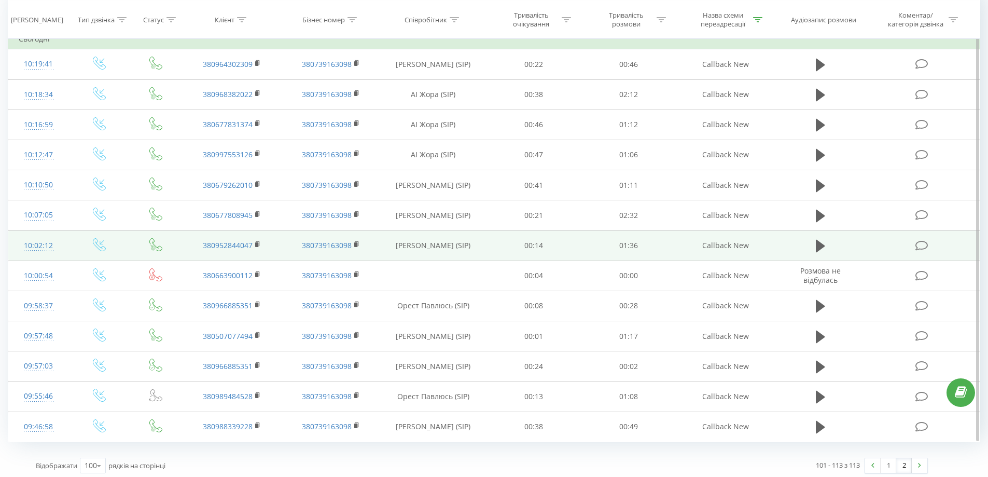
scroll to position [110, 0]
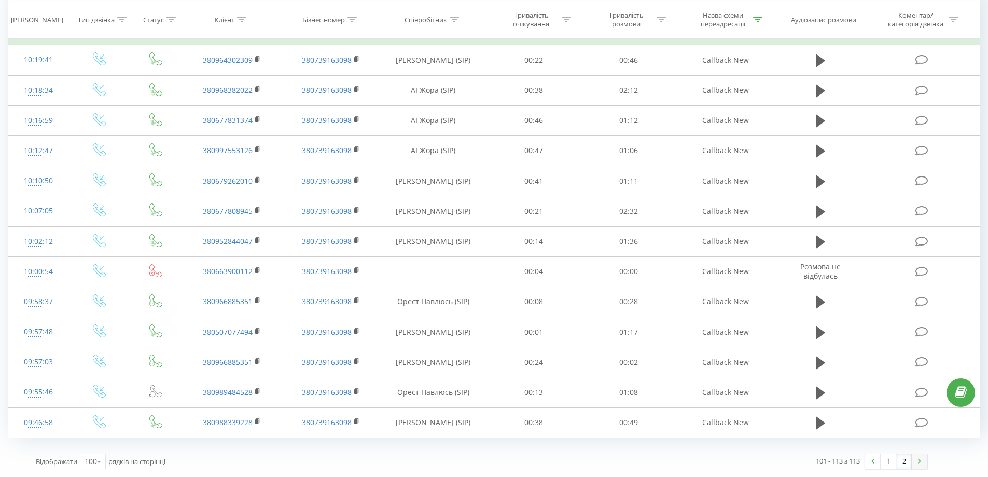
click at [918, 462] on img at bounding box center [919, 461] width 3 height 5
click at [747, 19] on div "Назва схеми переадресації" at bounding box center [722, 20] width 55 height 18
click at [753, 16] on div "Назва схеми переадресації" at bounding box center [728, 20] width 67 height 18
click at [756, 22] on div at bounding box center [757, 19] width 9 height 9
click at [715, 98] on input "Callback New" at bounding box center [725, 94] width 91 height 18
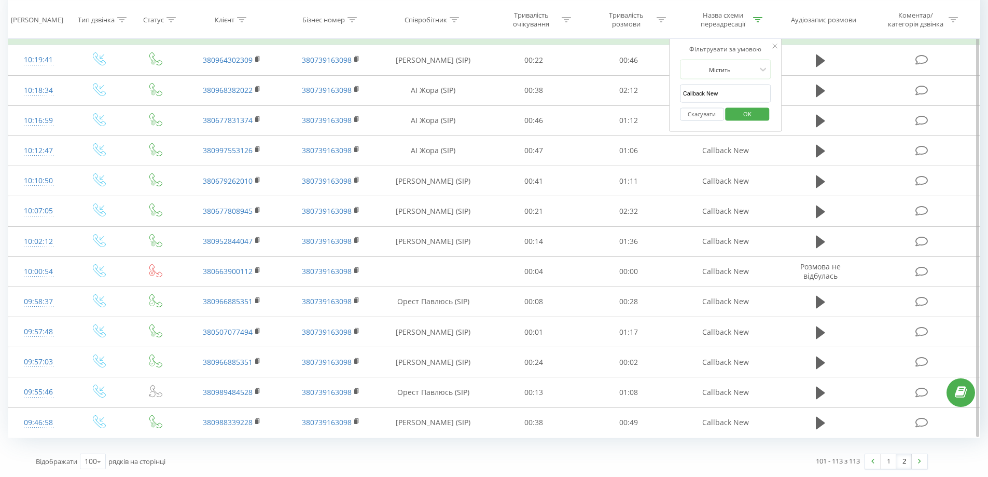
click at [715, 98] on input "Callback New" at bounding box center [725, 94] width 91 height 18
click at [729, 91] on input "Callback" at bounding box center [725, 94] width 91 height 18
type input "Callback"
click at [677, 112] on div "Фільтрувати за умовою Містить Callback Скасувати OK" at bounding box center [725, 84] width 113 height 93
click at [743, 112] on span "OK" at bounding box center [747, 113] width 29 height 16
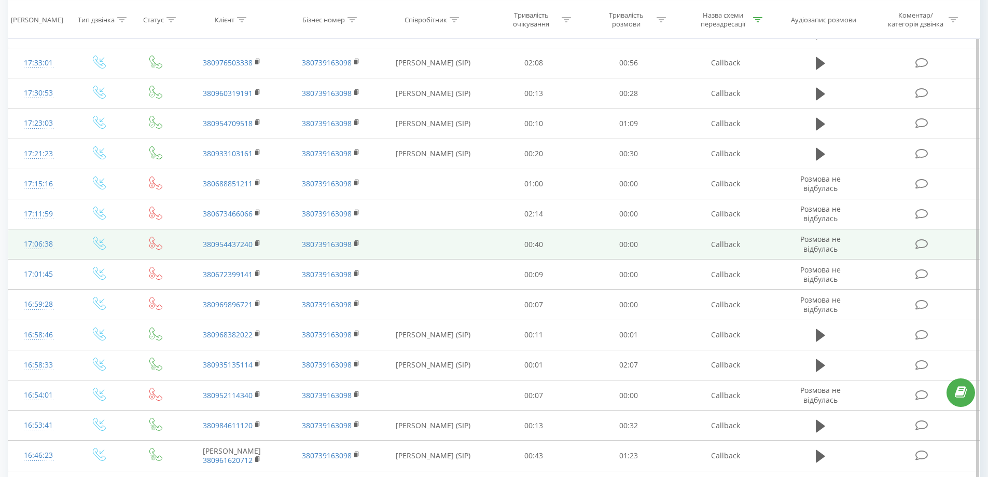
drag, startPoint x: 643, startPoint y: 81, endPoint x: 637, endPoint y: 175, distance: 94.6
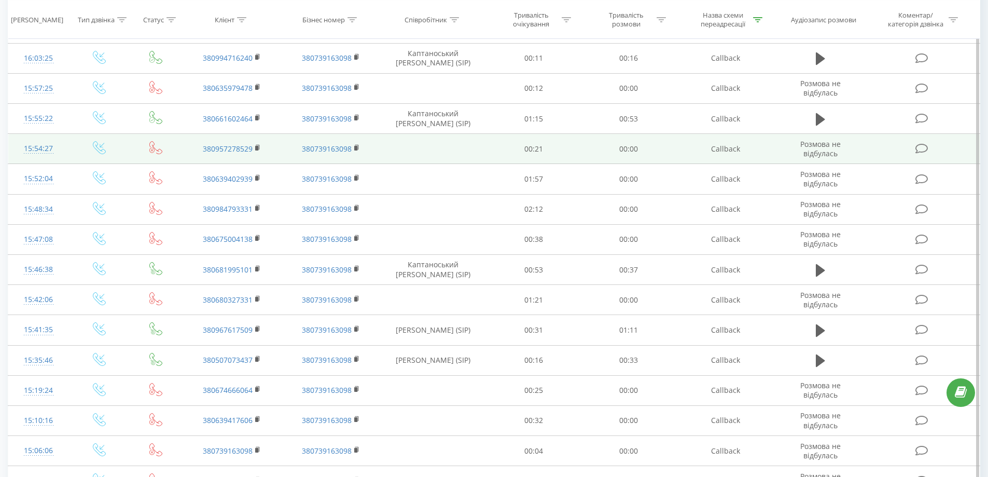
scroll to position [1745, 0]
